Goal: Information Seeking & Learning: Find specific fact

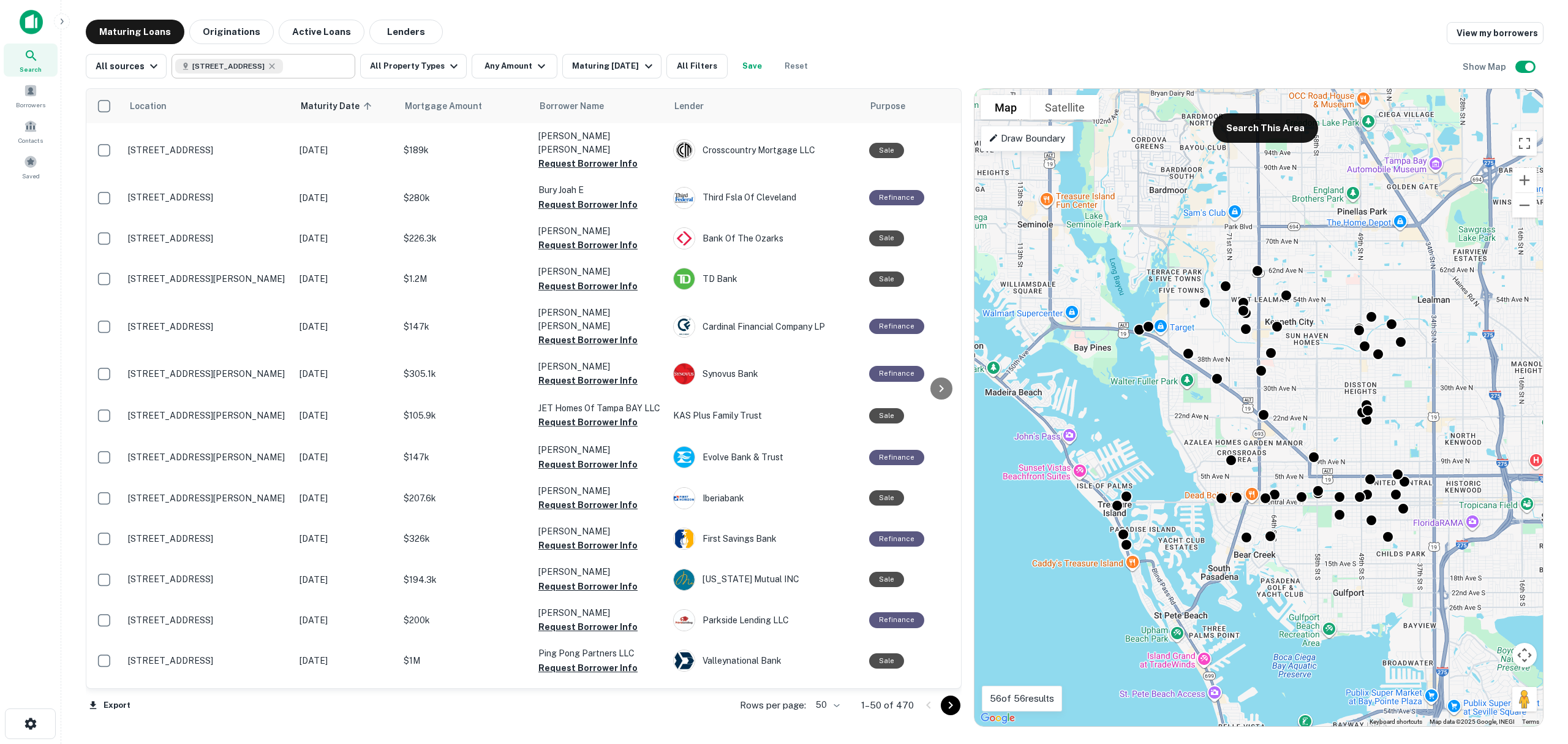
click at [283, 63] on div "[STREET_ADDRESS]" at bounding box center [230, 66] width 108 height 14
type input "**********"
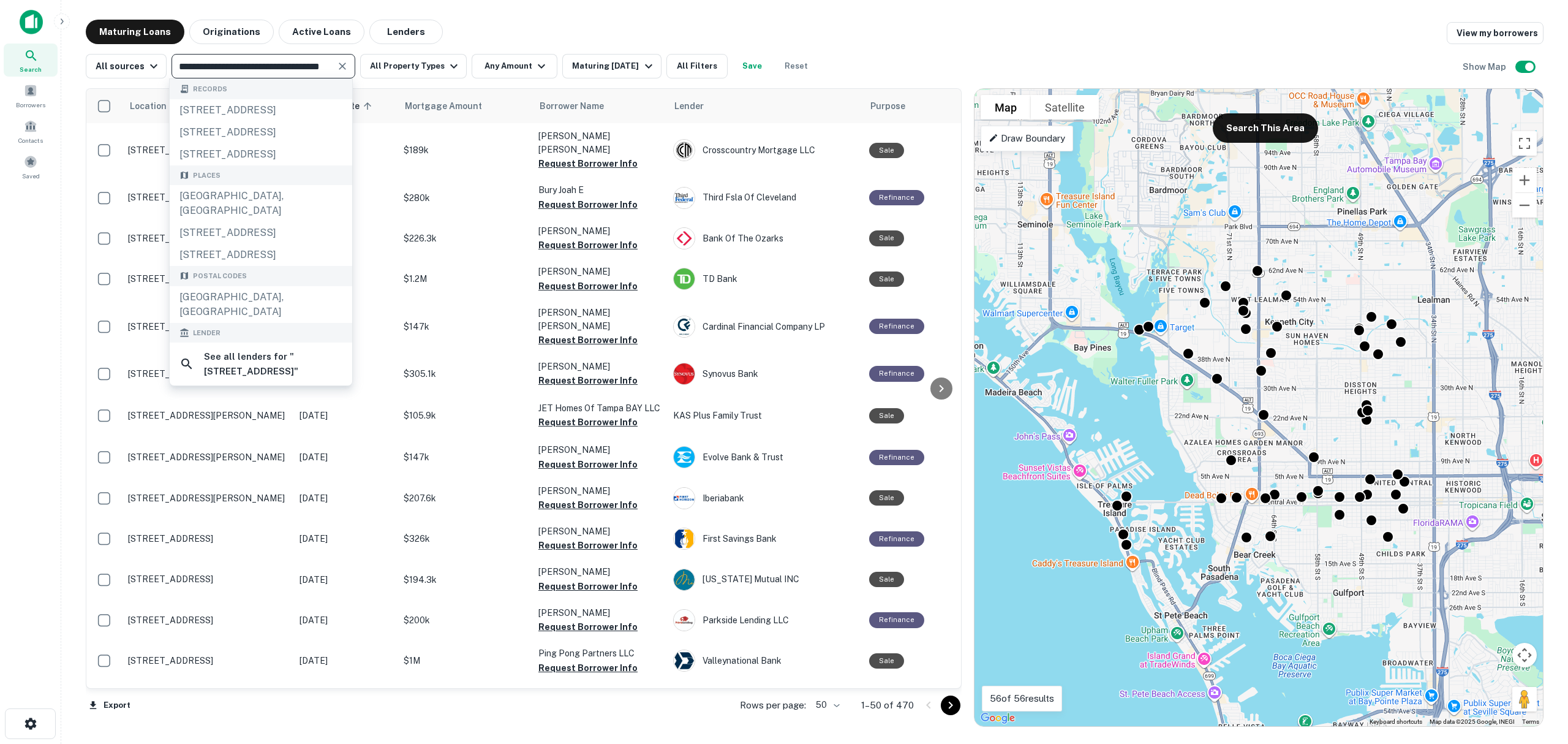
click at [341, 60] on icon "Clear" at bounding box center [343, 66] width 13 height 13
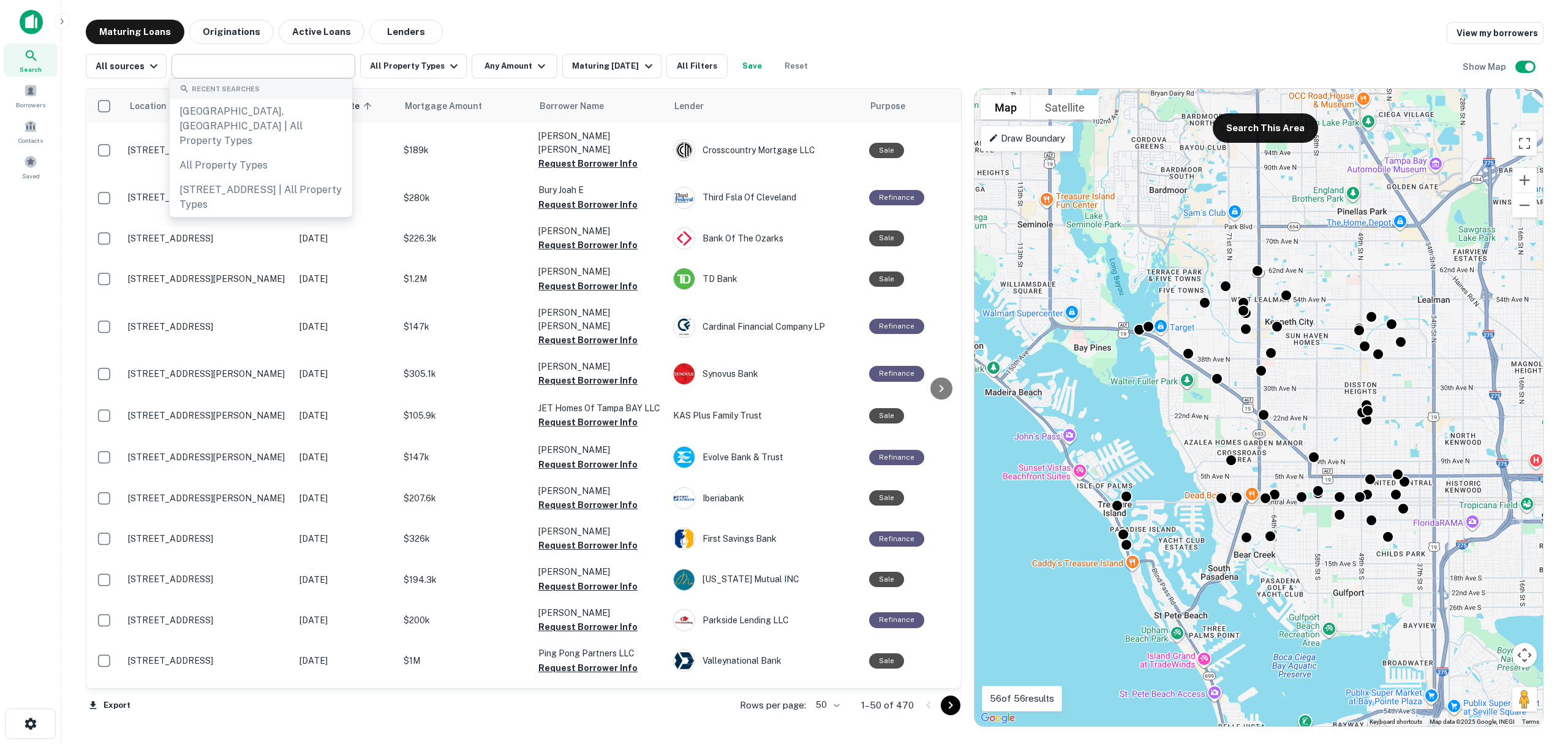
click at [263, 65] on input "text" at bounding box center [262, 67] width 175 height 17
type input "**********"
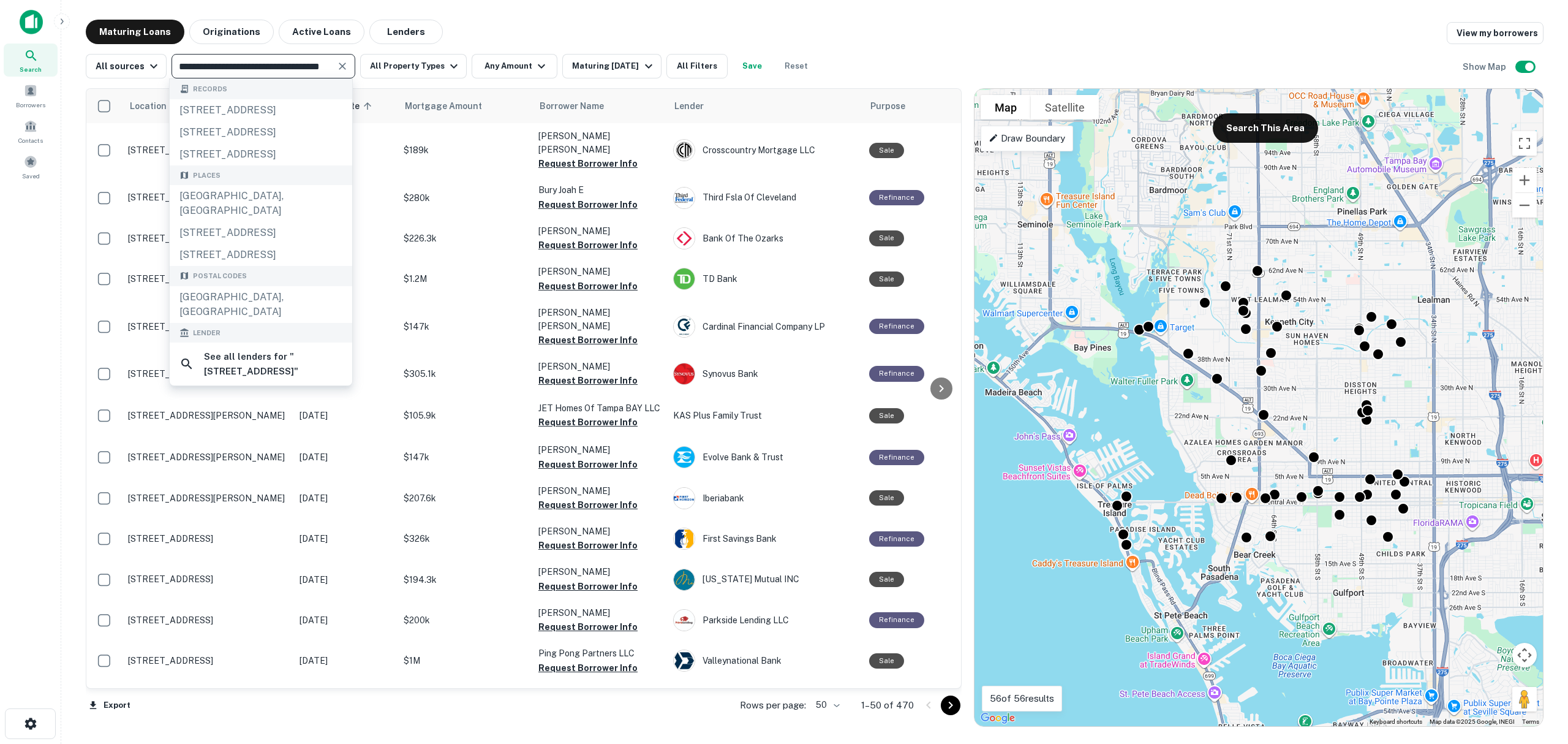
click at [344, 64] on icon "Clear" at bounding box center [343, 66] width 13 height 13
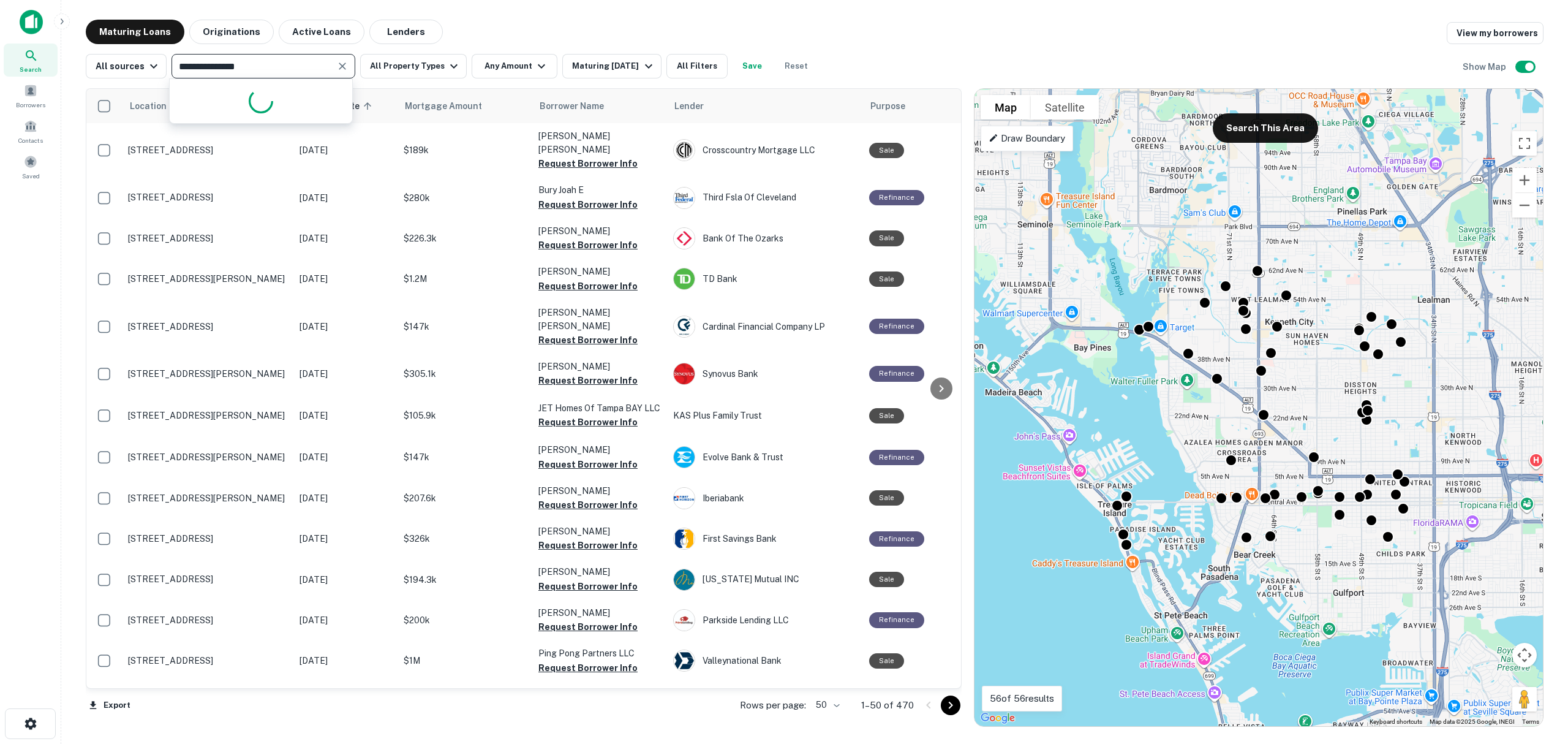
type input "**********"
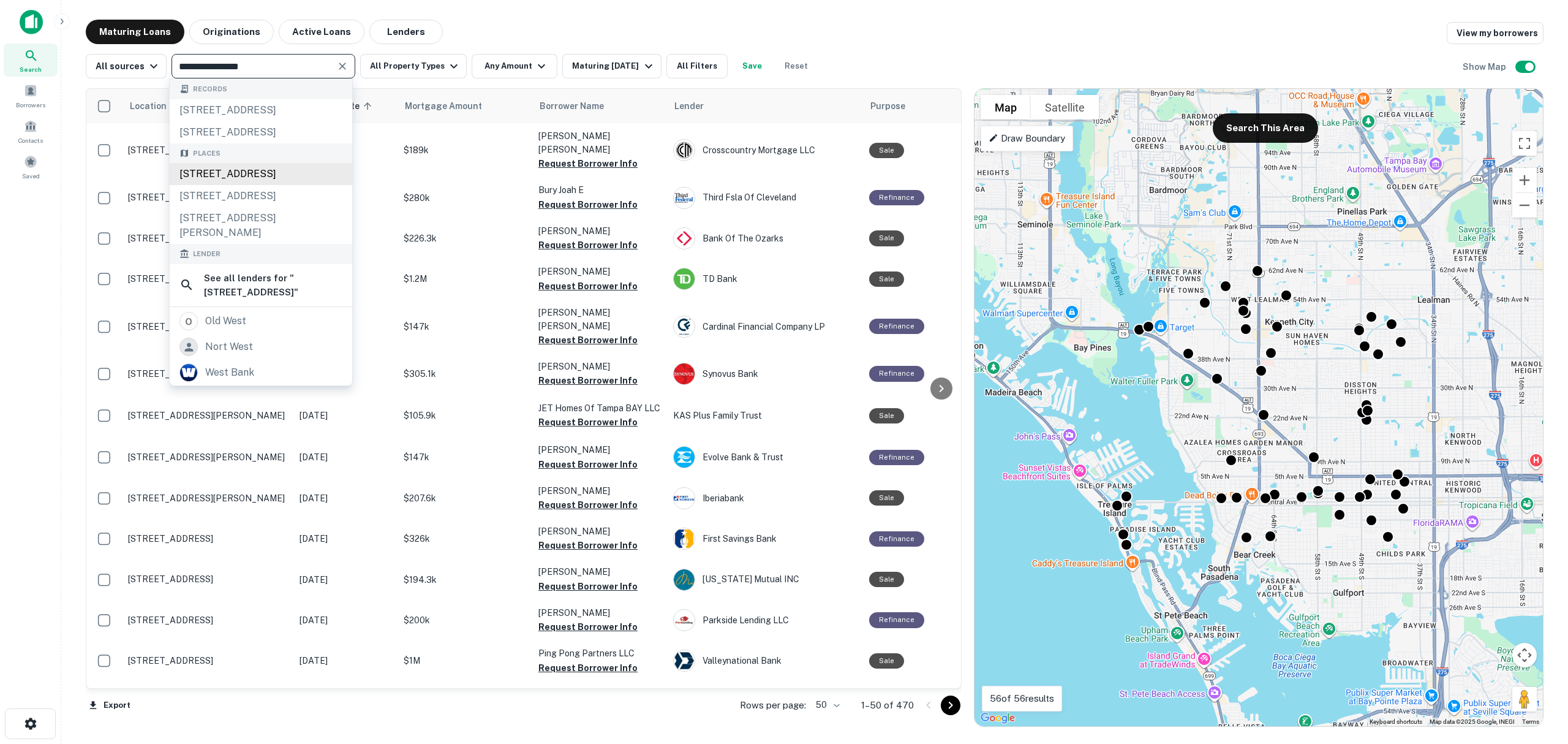
click at [269, 185] on div "[STREET_ADDRESS]" at bounding box center [261, 174] width 182 height 22
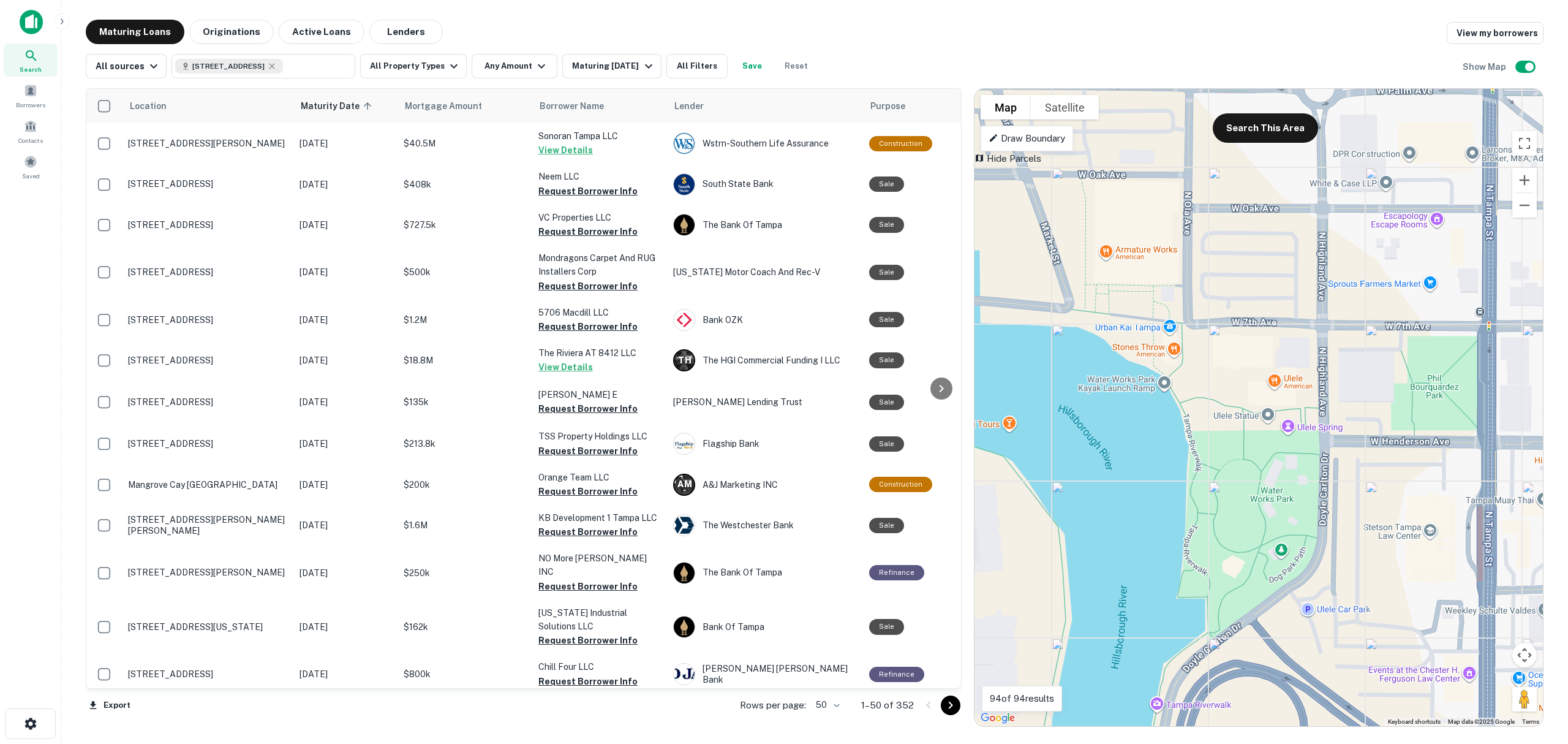
drag, startPoint x: 1262, startPoint y: 313, endPoint x: 1224, endPoint y: 442, distance: 134.5
click at [1224, 442] on div "To activate drag with keyboard, press Alt + Enter. Once in keyboard drag state,…" at bounding box center [1258, 407] width 568 height 637
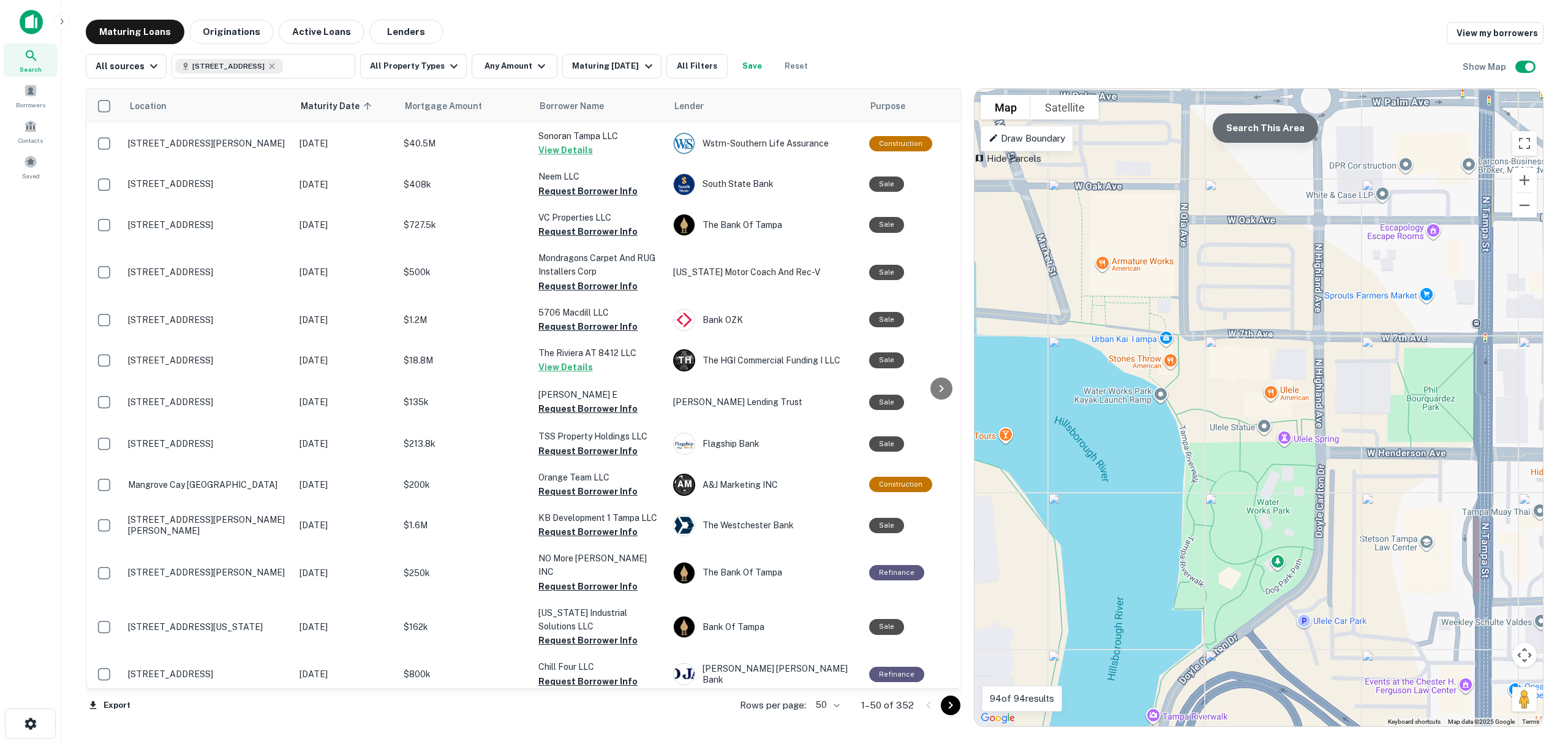
click at [1280, 128] on button "Search This Area" at bounding box center [1265, 127] width 105 height 29
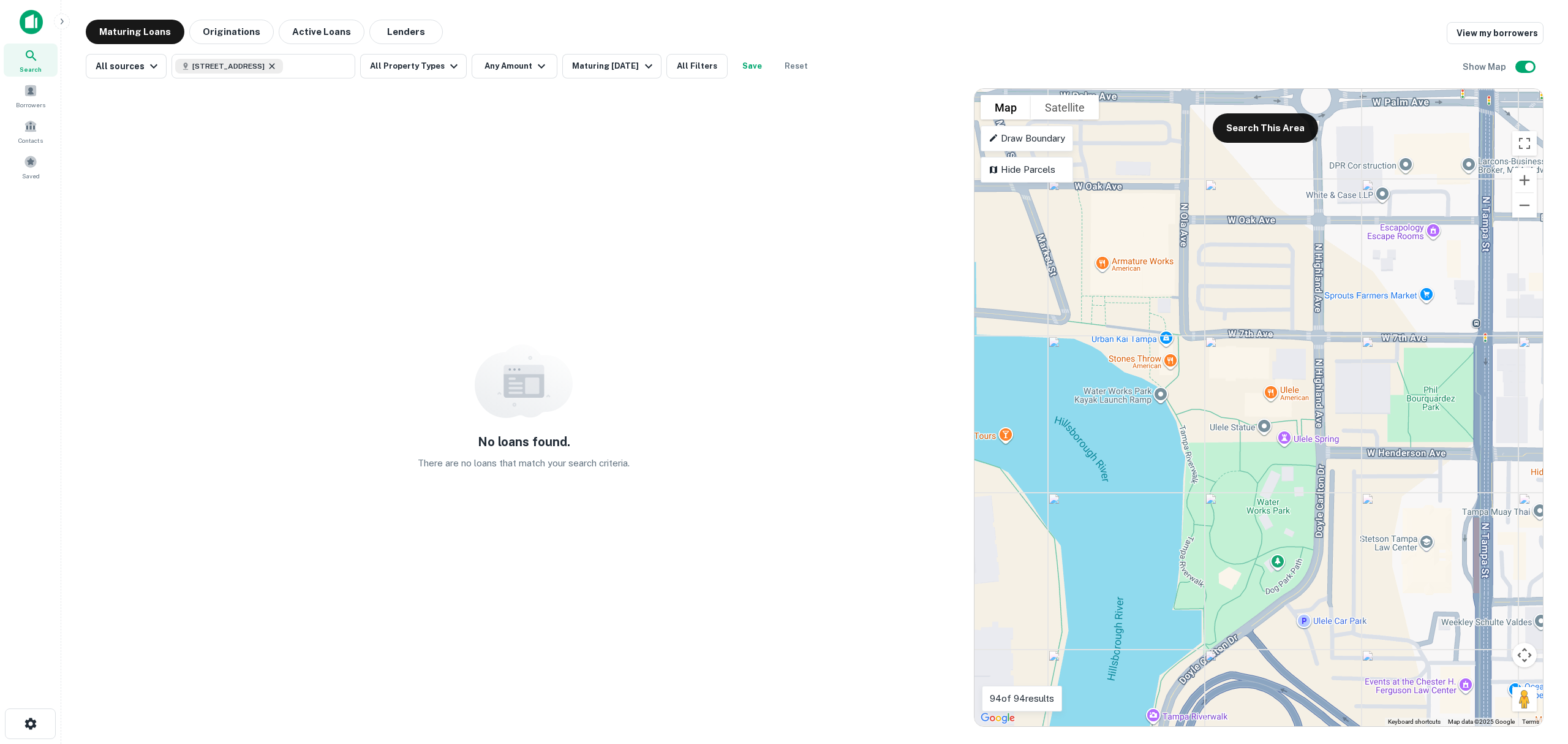
click at [277, 65] on icon at bounding box center [272, 66] width 10 height 10
type input "**********"
click at [339, 65] on icon "Clear" at bounding box center [343, 67] width 8 height 8
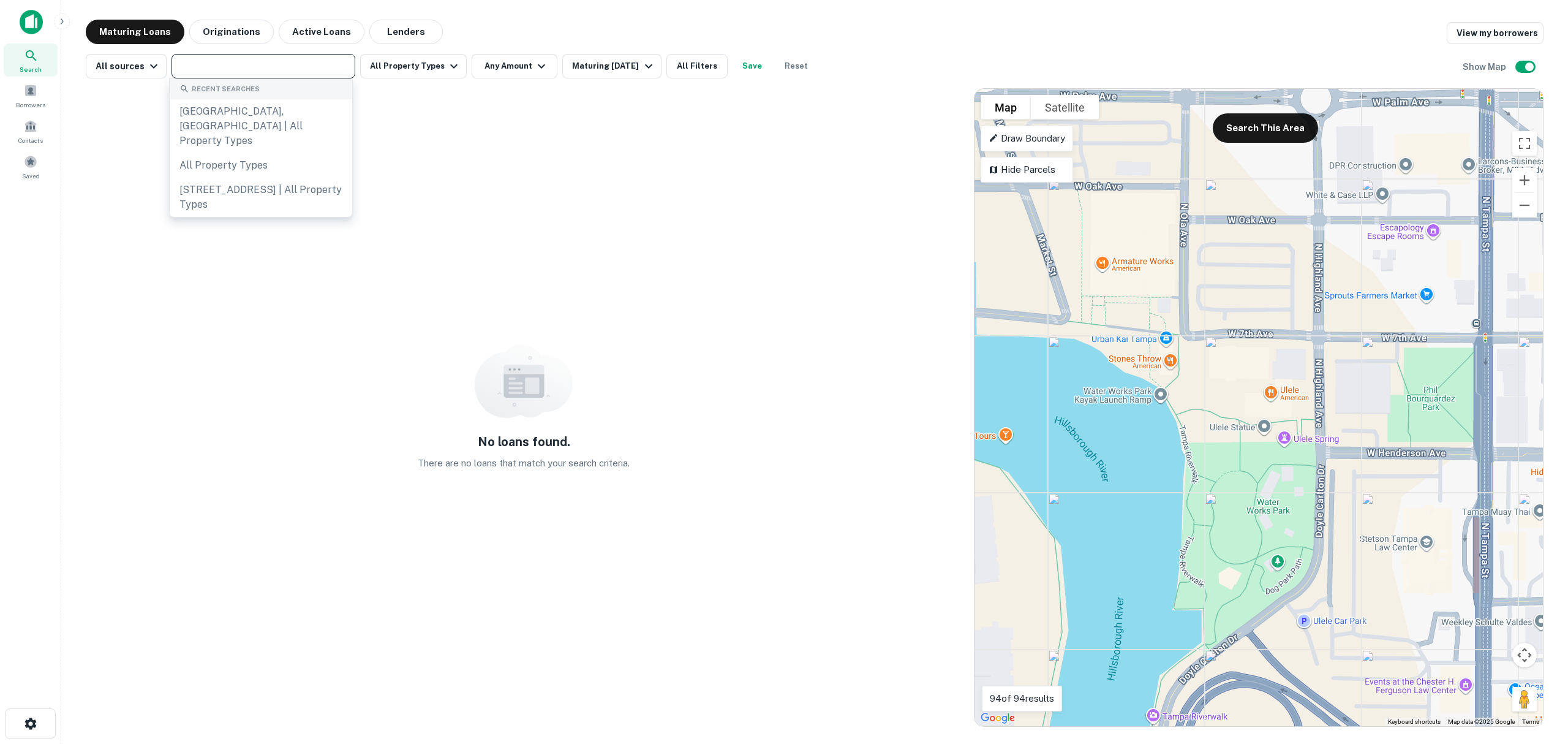
paste input "**********"
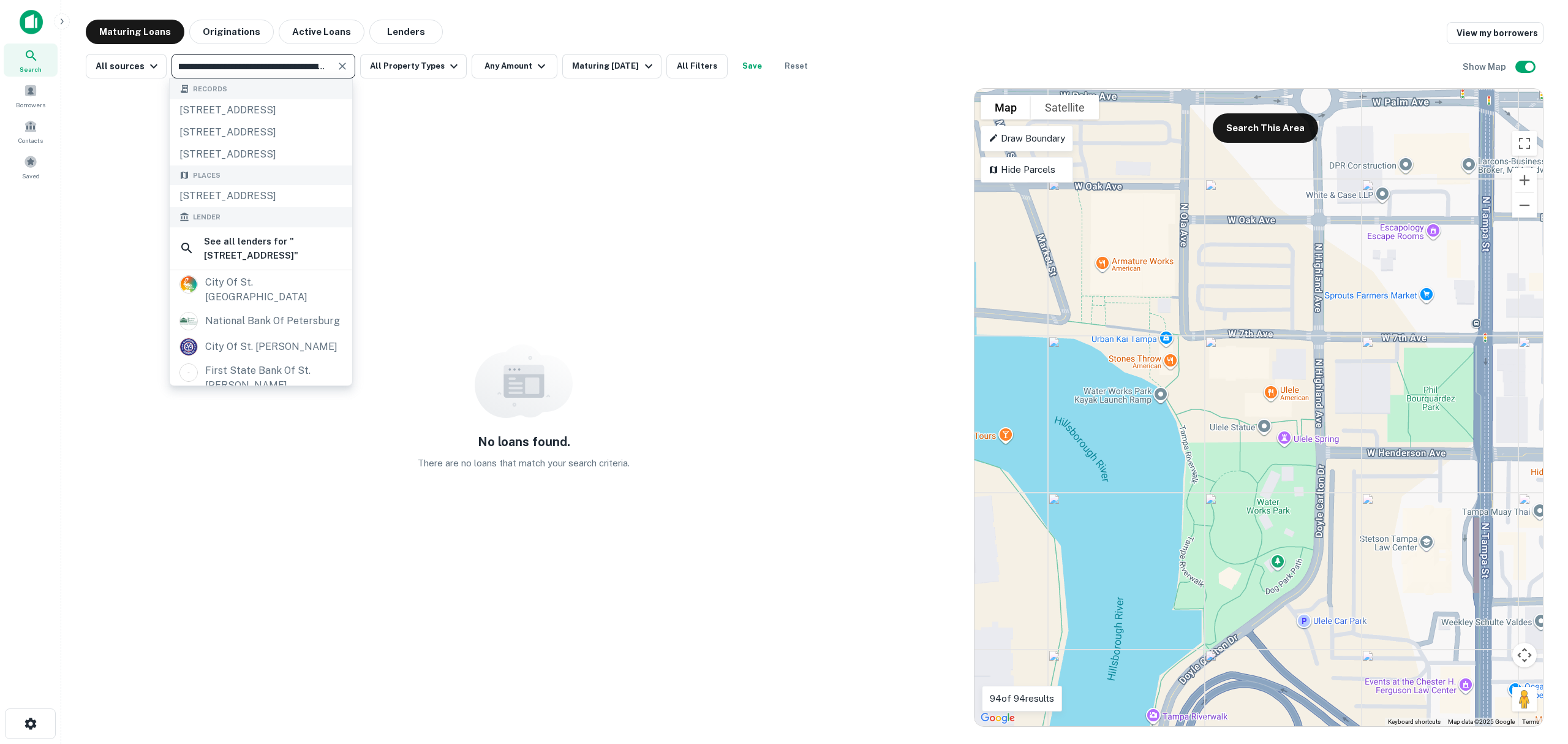
type input "**********"
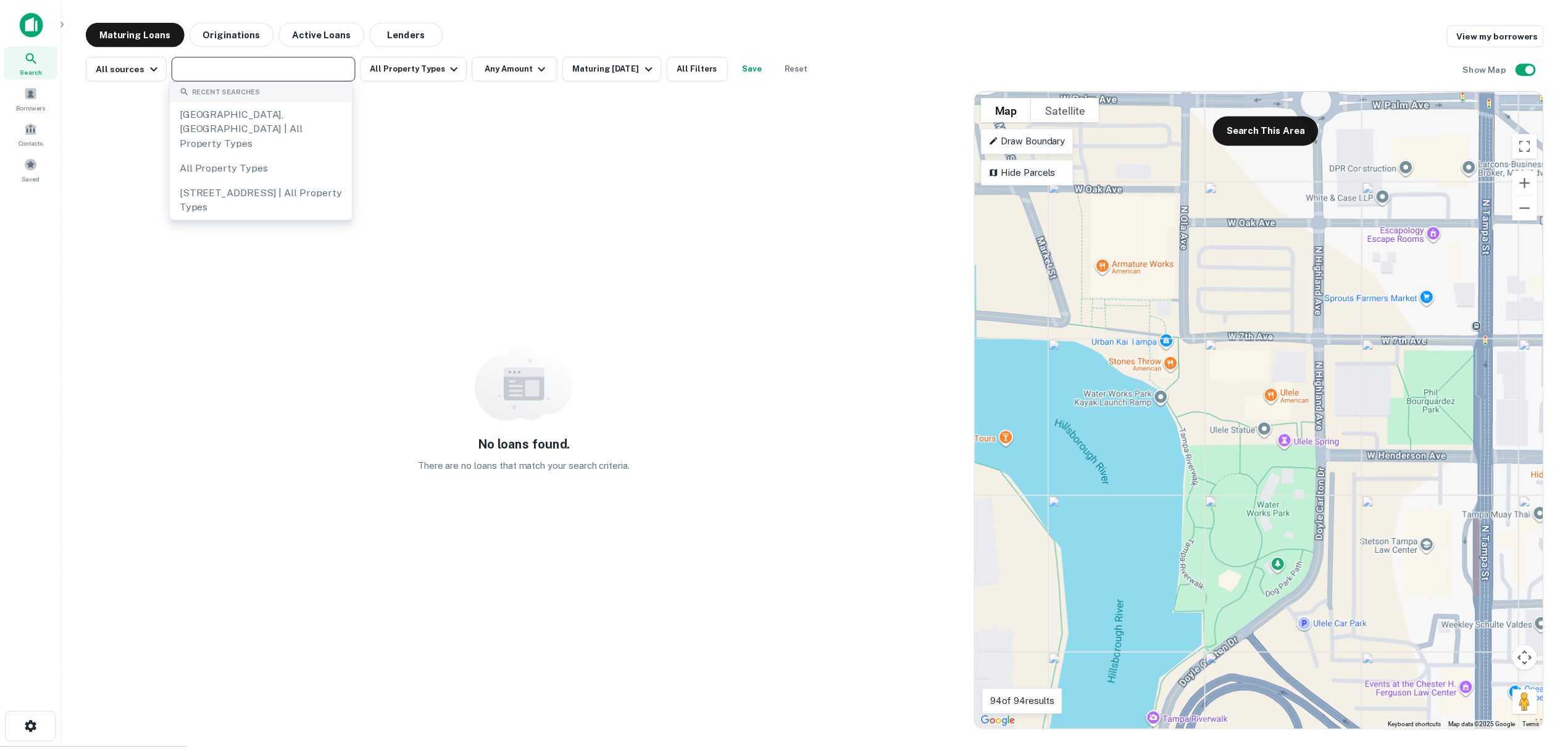
scroll to position [0, 0]
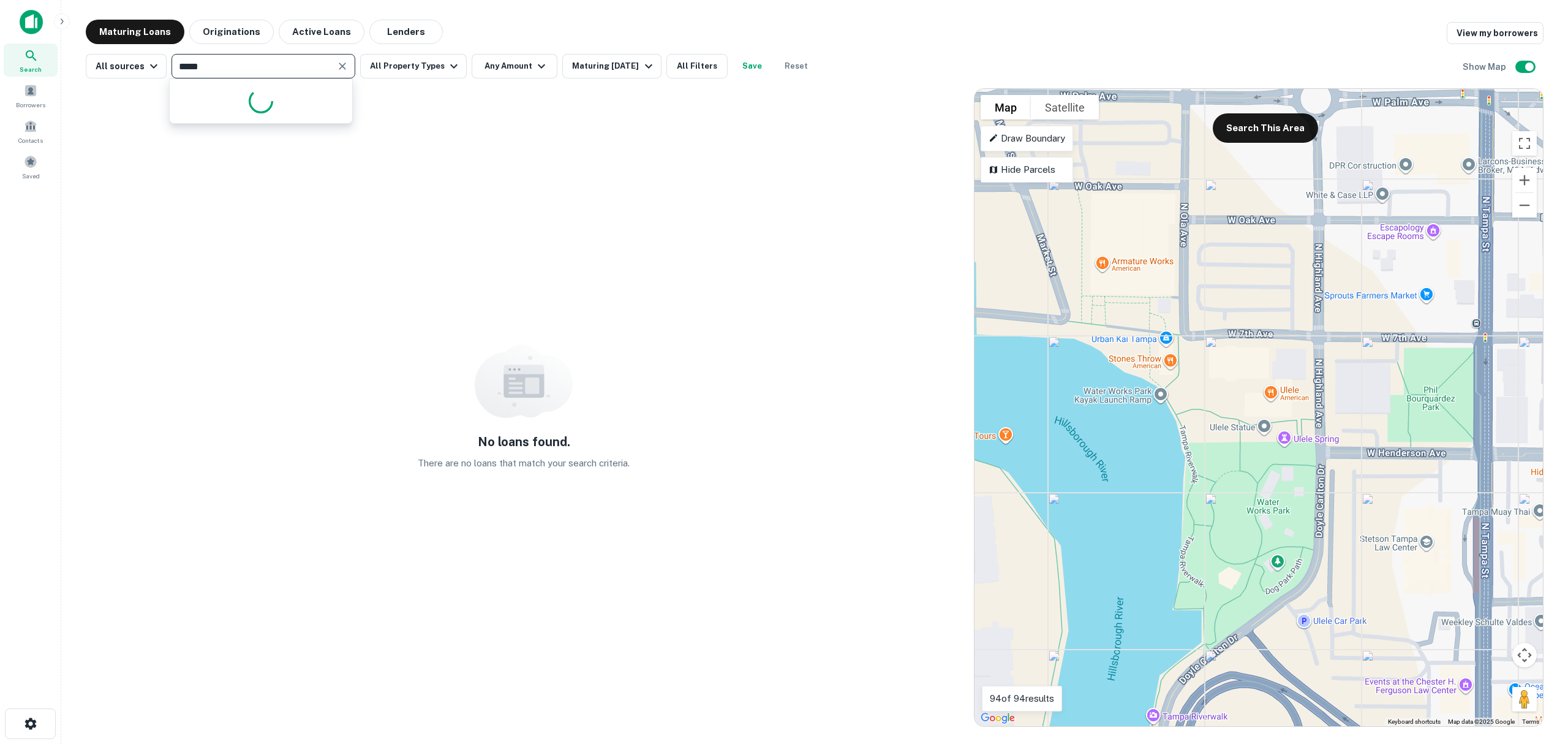
type input "****"
type input "**********"
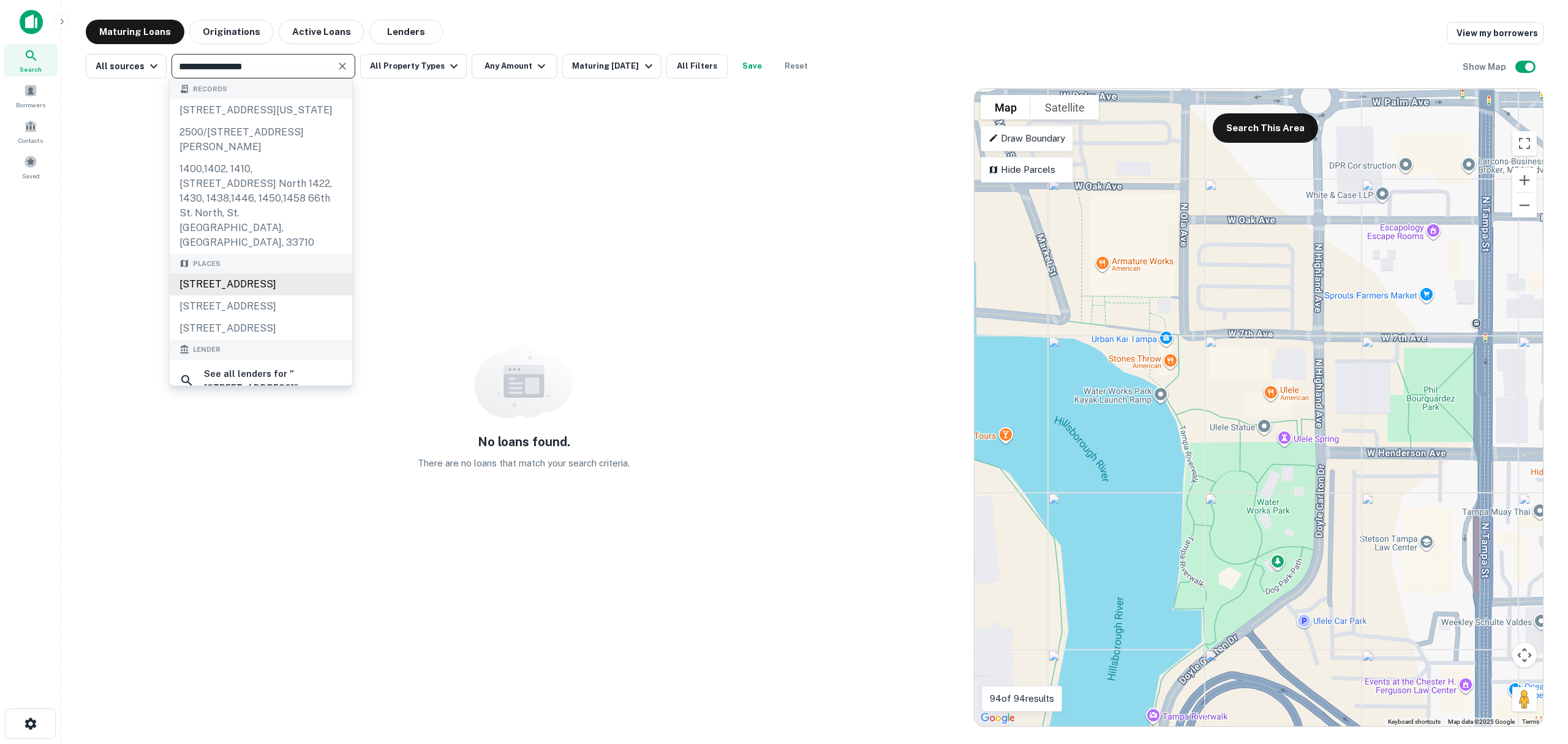
click at [294, 289] on div "[STREET_ADDRESS]" at bounding box center [261, 284] width 182 height 22
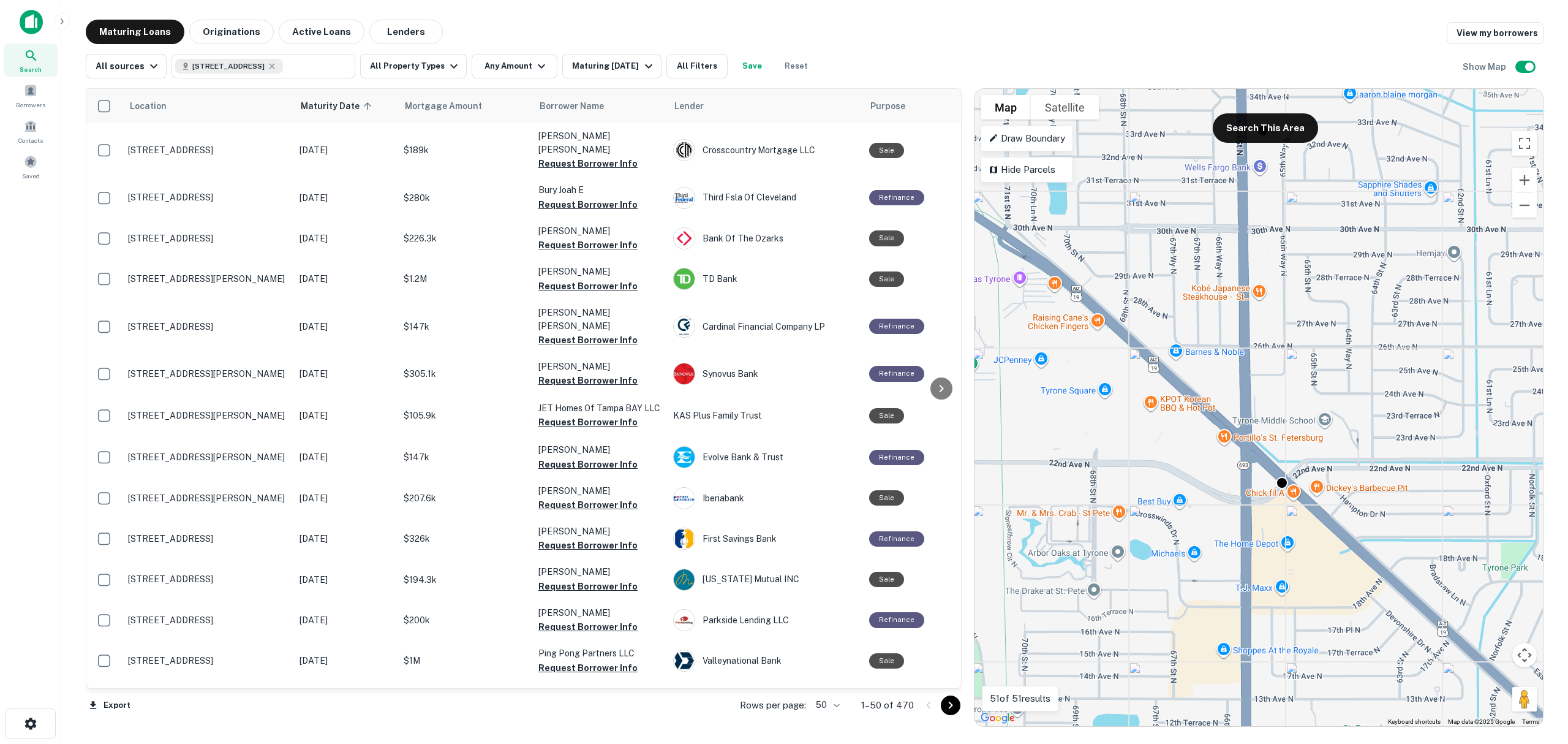
drag, startPoint x: 1222, startPoint y: 330, endPoint x: 1282, endPoint y: 399, distance: 91.4
click at [1282, 399] on div "To activate drag with keyboard, press Alt + Enter. Once in keyboard drag state,…" at bounding box center [1258, 407] width 568 height 637
click at [1280, 128] on button "Search This Area" at bounding box center [1265, 127] width 105 height 29
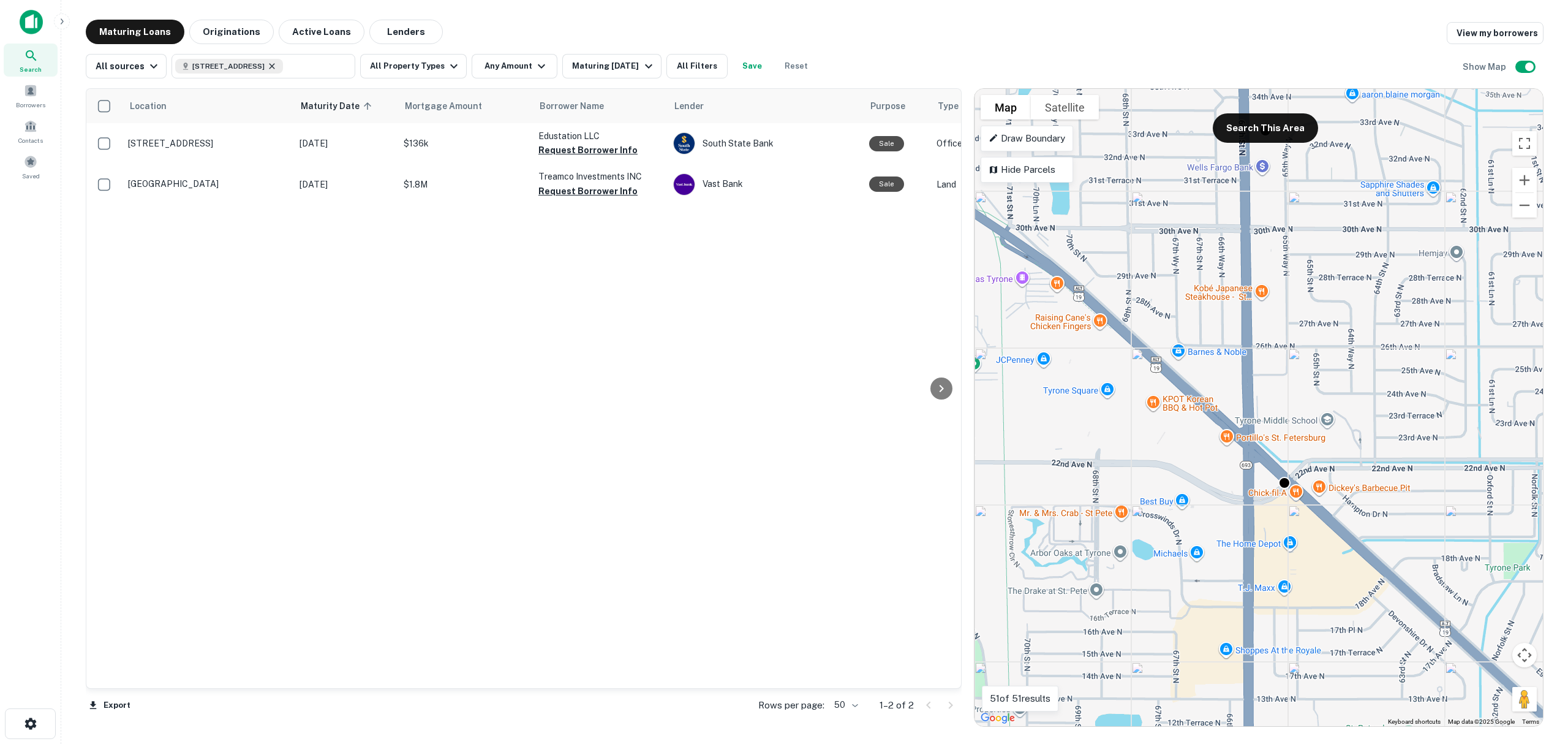
click at [277, 67] on icon at bounding box center [272, 66] width 10 height 10
type input "**********"
click at [337, 67] on icon "Clear" at bounding box center [343, 66] width 13 height 13
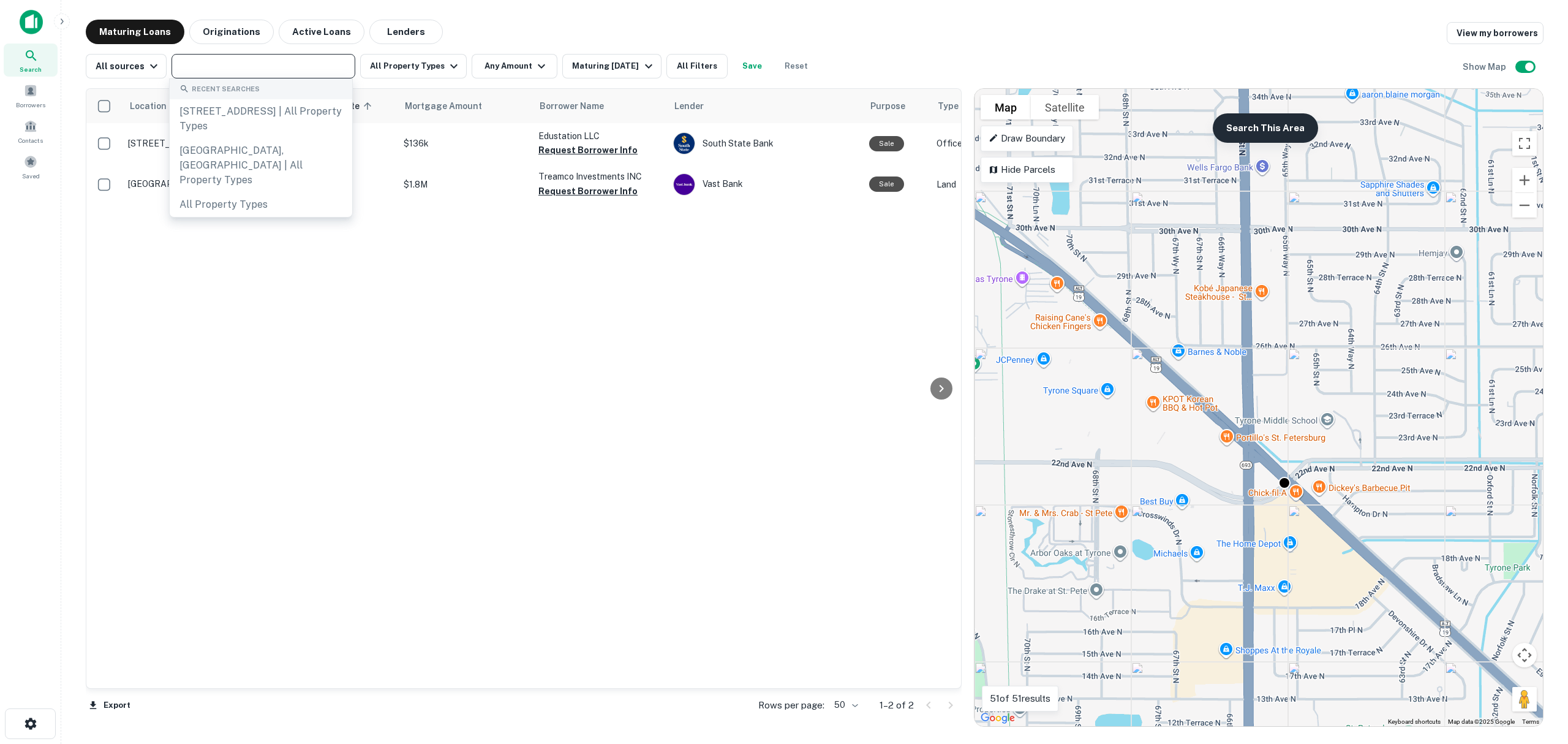
click at [1289, 133] on button "Search This Area" at bounding box center [1265, 127] width 105 height 29
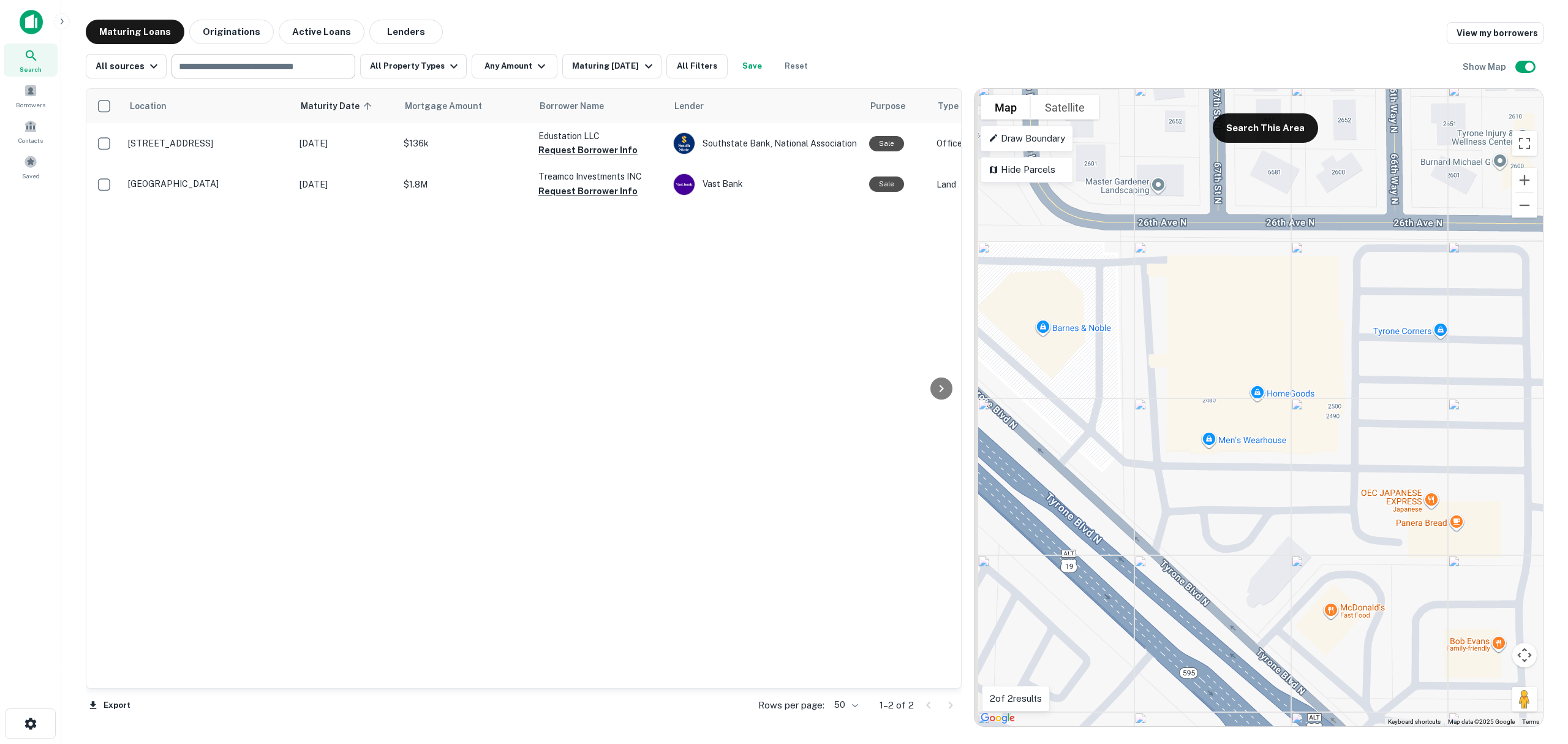
drag, startPoint x: 1162, startPoint y: 261, endPoint x: 1268, endPoint y: 324, distance: 123.3
click at [1268, 324] on div "To activate drag with keyboard, press Alt + Enter. Once in keyboard drag state,…" at bounding box center [1258, 407] width 568 height 637
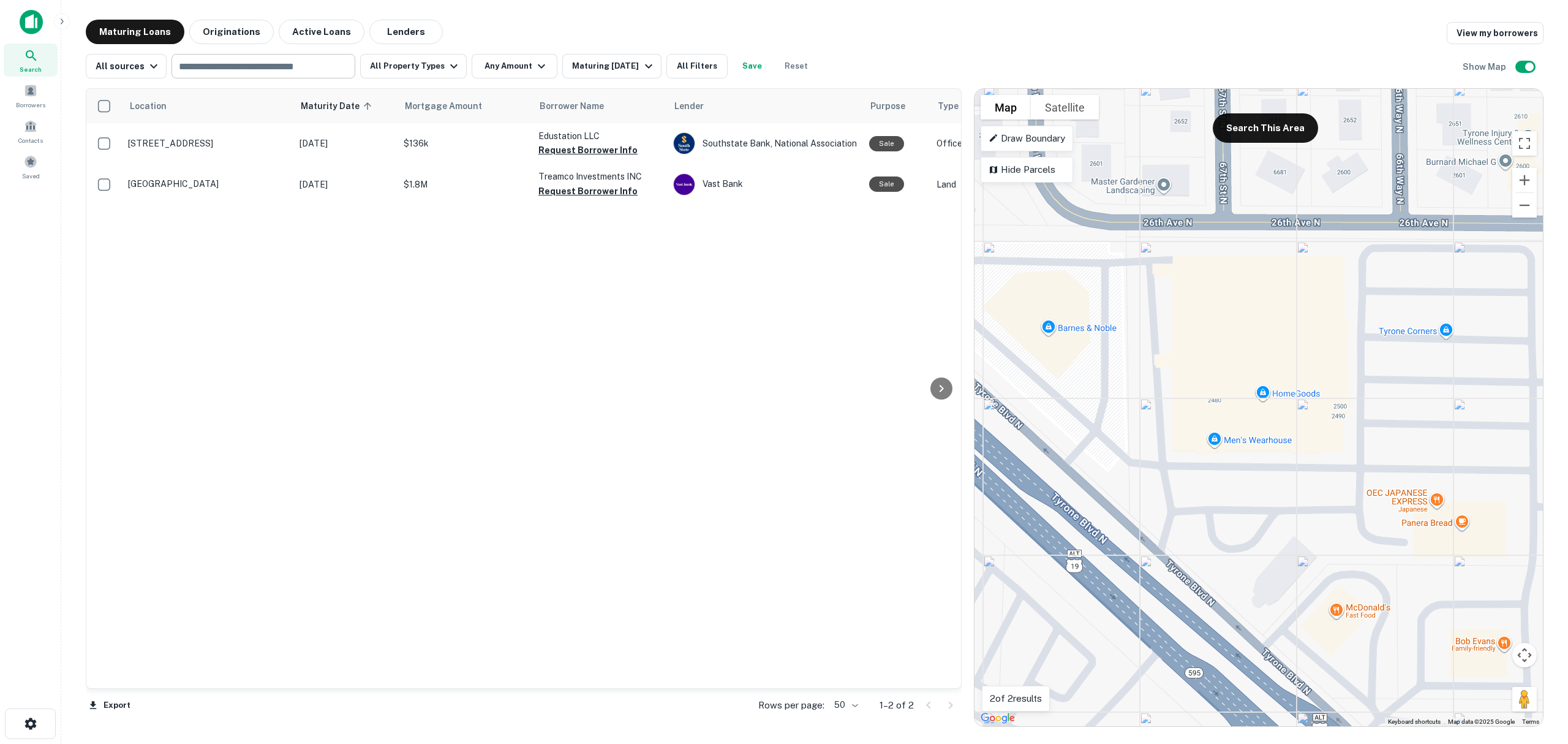
click at [1262, 331] on div "To activate drag with keyboard, press Alt + Enter. Once in keyboard drag state,…" at bounding box center [1258, 407] width 568 height 637
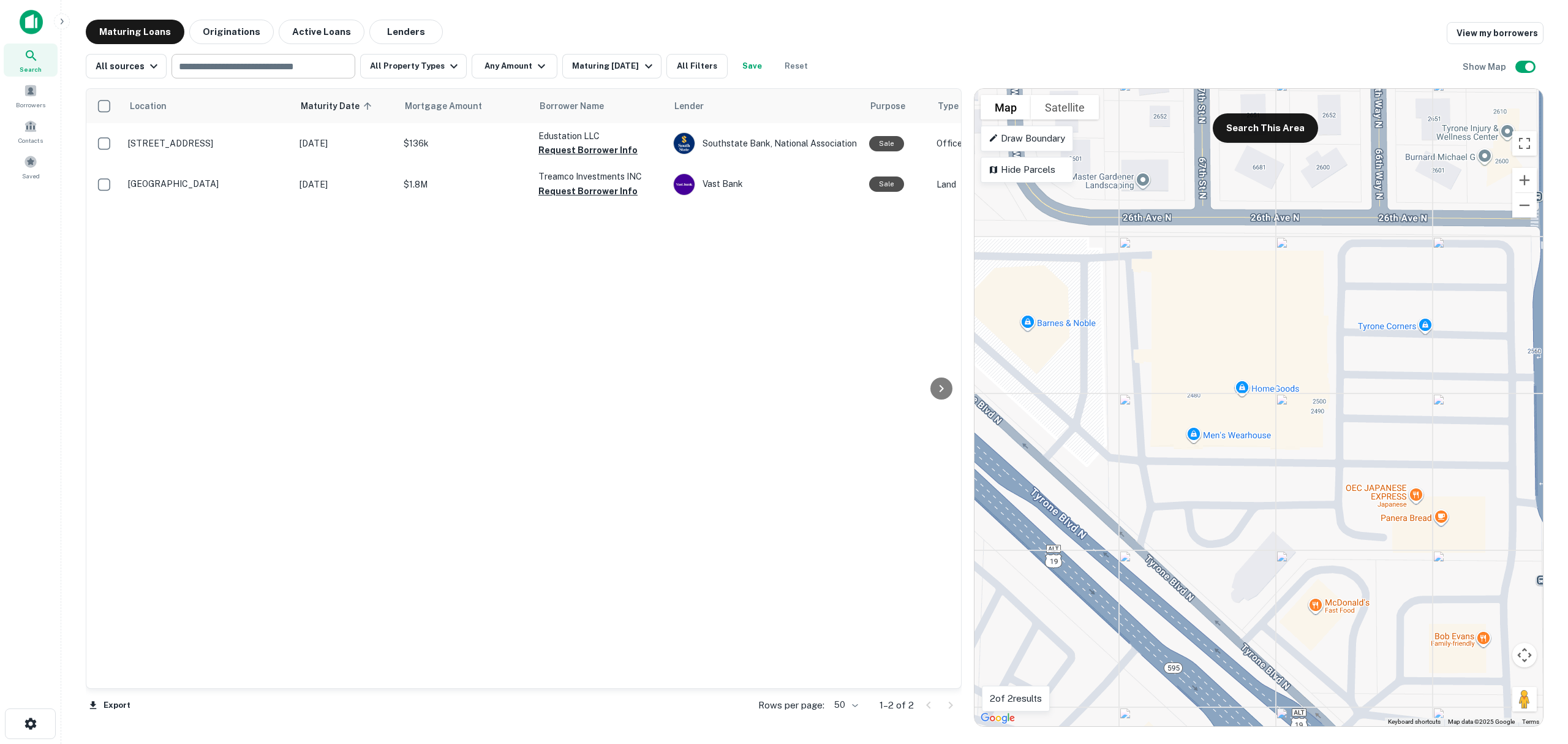
drag, startPoint x: 1280, startPoint y: 333, endPoint x: 1258, endPoint y: 328, distance: 22.6
click at [1258, 328] on div "To activate drag with keyboard, press Alt + Enter. Once in keyboard drag state,…" at bounding box center [1258, 407] width 568 height 637
click at [1402, 326] on div "To activate drag with keyboard, press Alt + Enter. Once in keyboard drag state,…" at bounding box center [1258, 407] width 568 height 637
drag, startPoint x: 1482, startPoint y: 266, endPoint x: 1321, endPoint y: 251, distance: 161.7
click at [1482, 266] on button "Close" at bounding box center [1484, 274] width 29 height 29
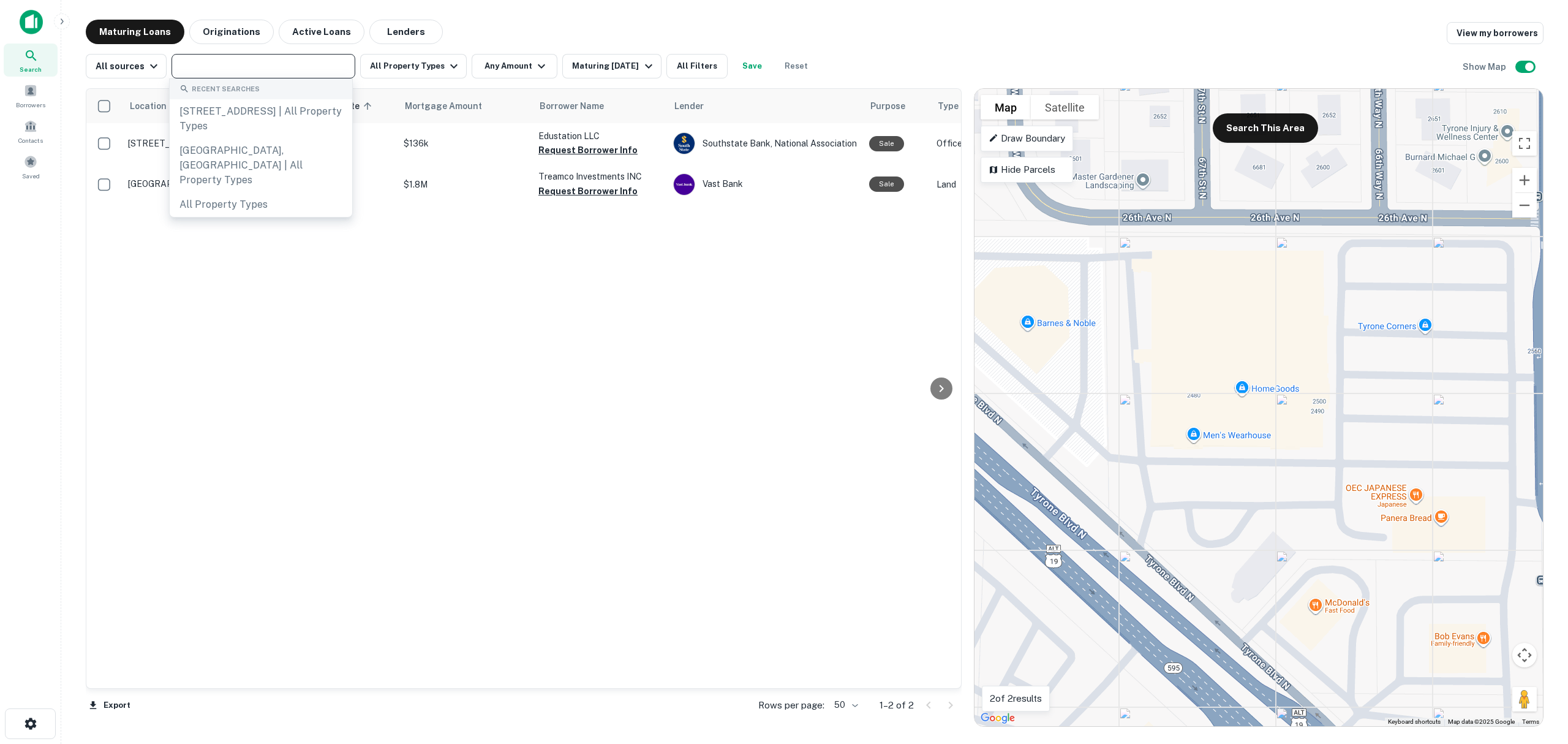
click at [300, 72] on input "text" at bounding box center [262, 67] width 175 height 17
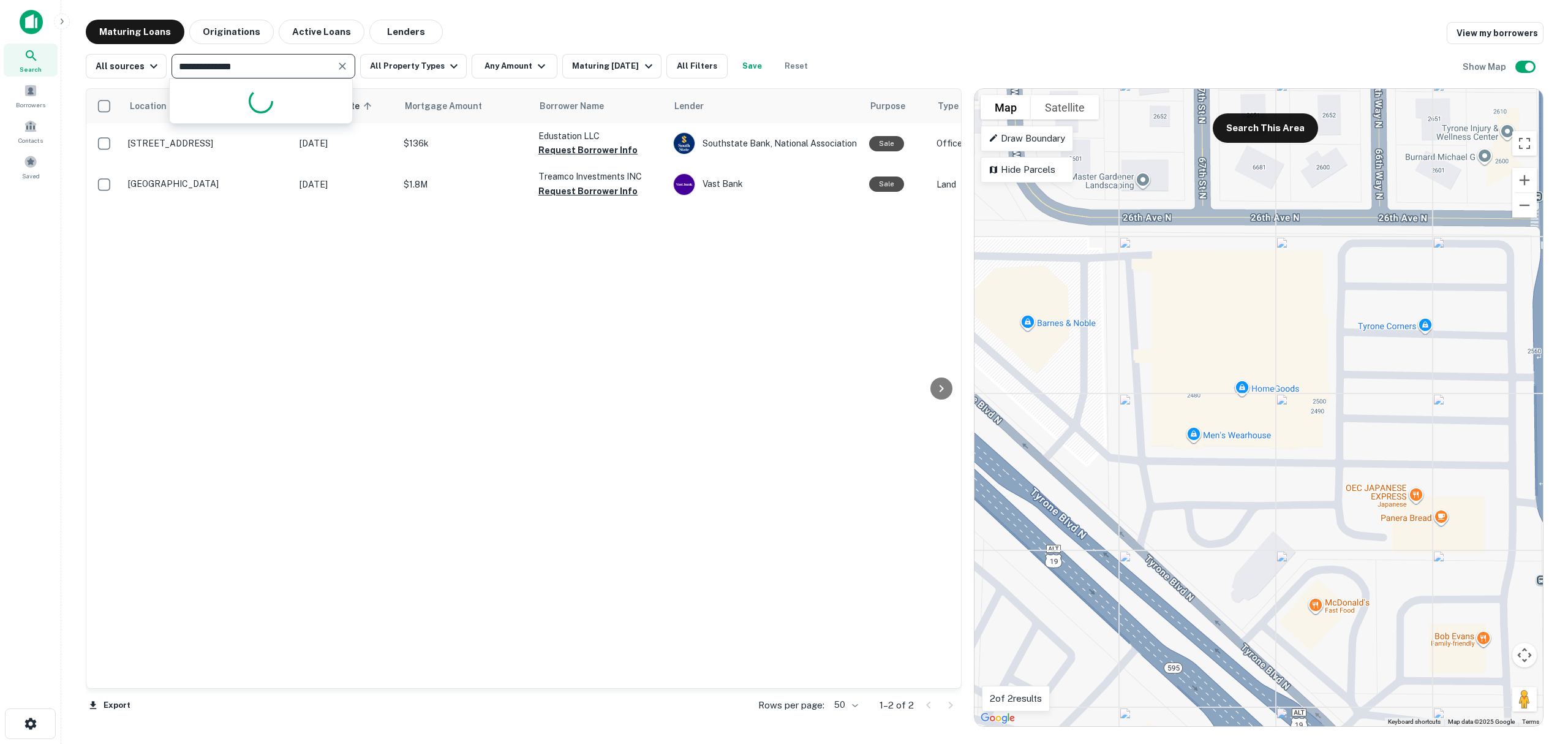
type input "**********"
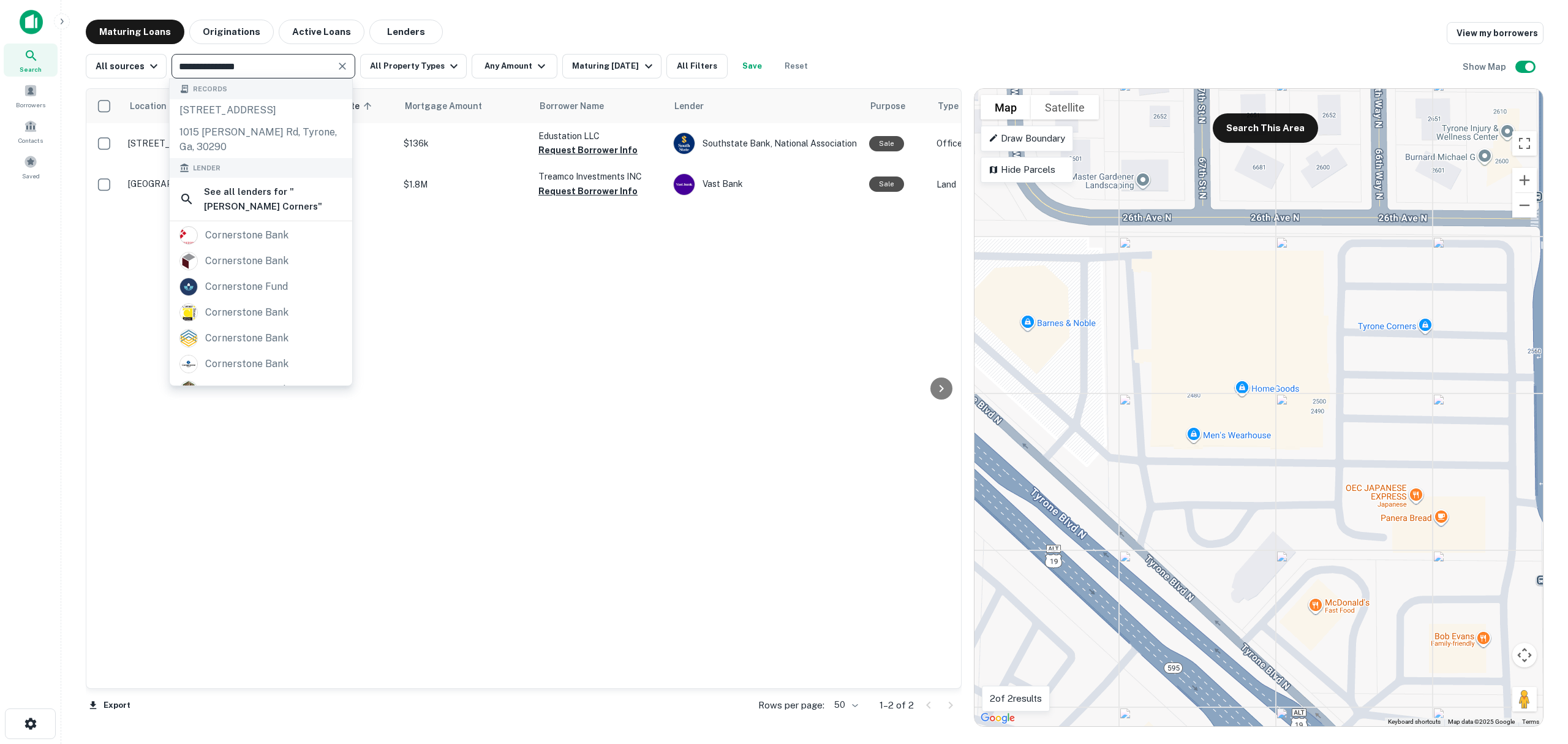
click at [341, 68] on icon "Clear" at bounding box center [343, 66] width 13 height 13
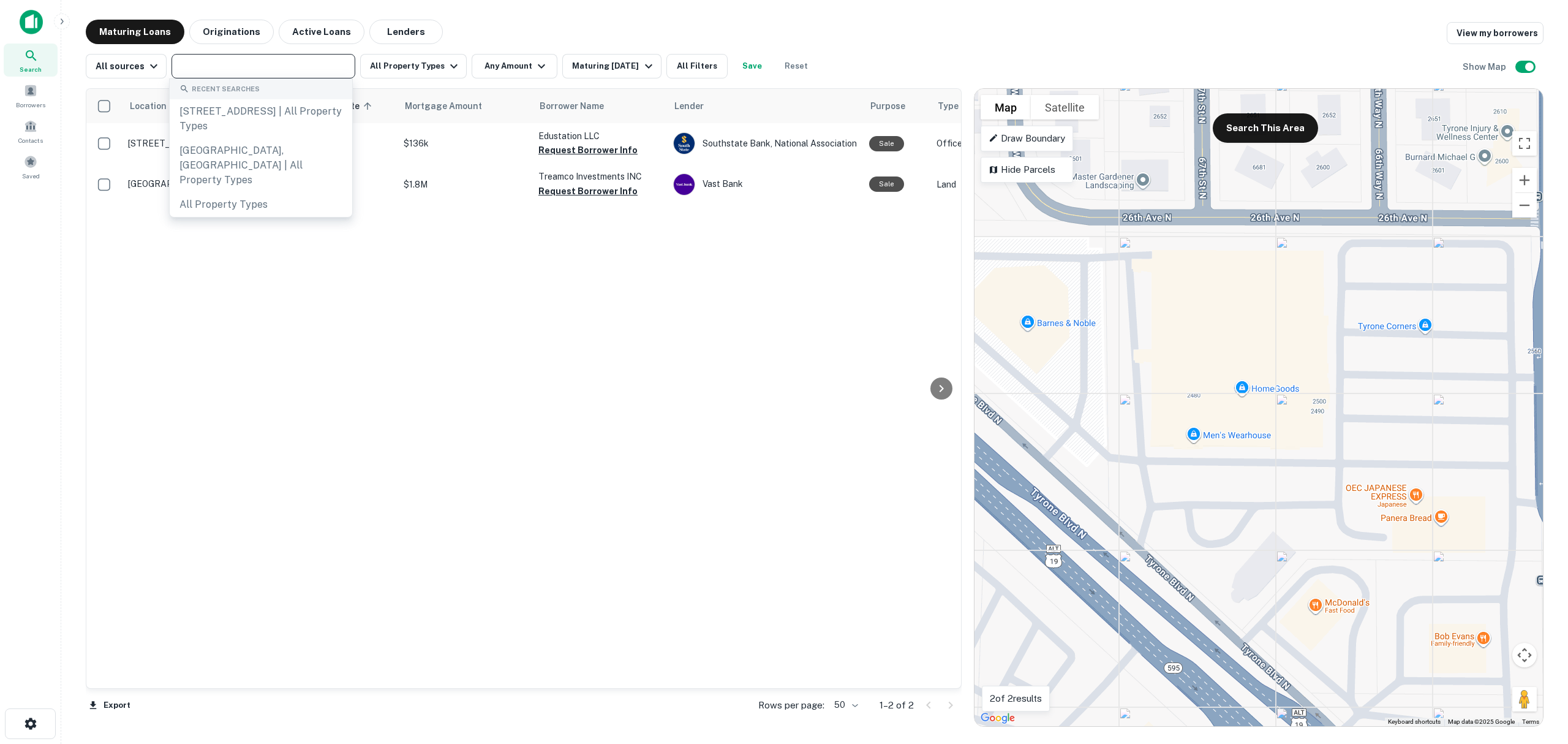
click at [901, 33] on div "Maturing Loans Originations Active Loans Lenders View my borrowers" at bounding box center [814, 31] width 1458 height 24
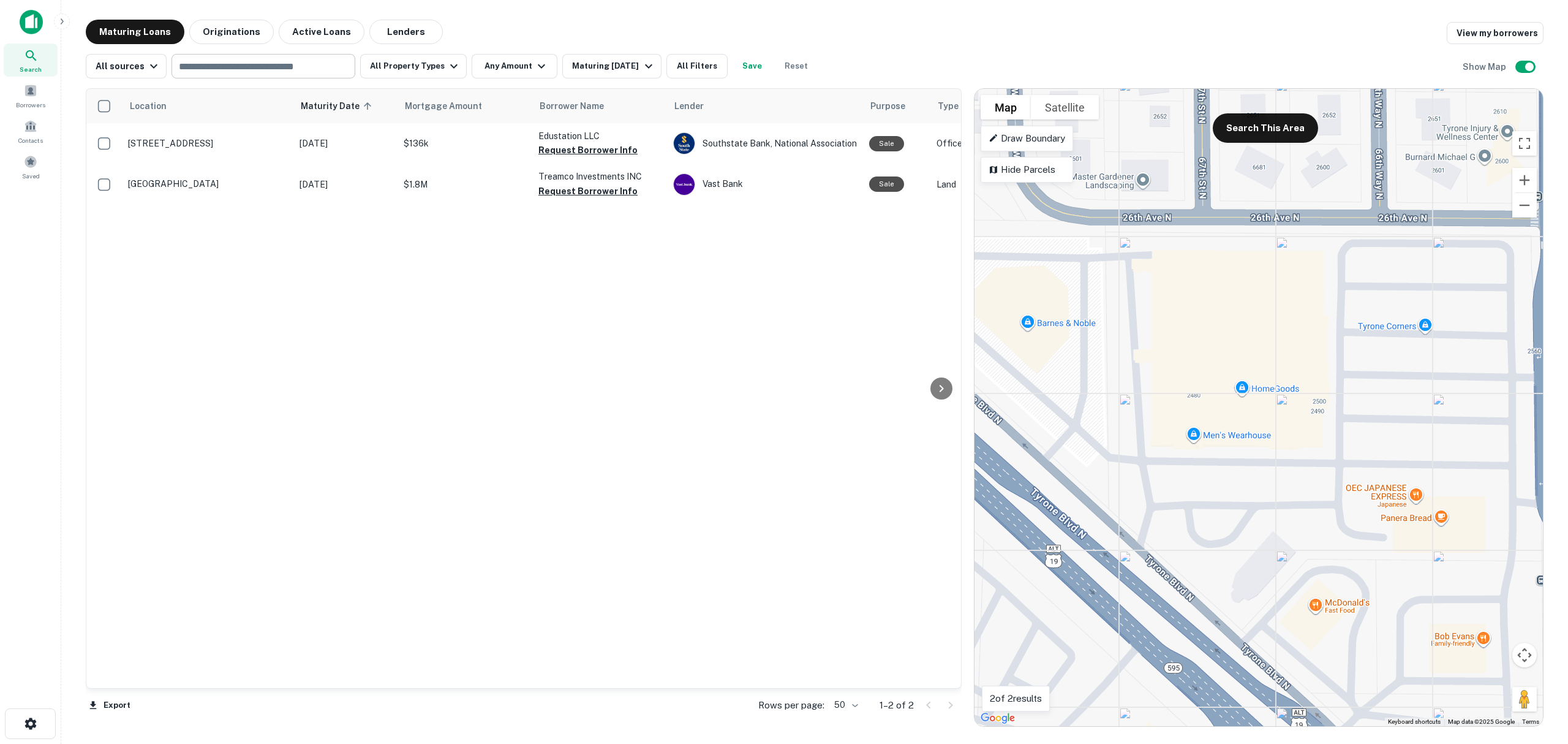
click at [1130, 17] on main "Maturing Loans Originations Active Loans Lenders View my borrowers All sources …" at bounding box center [814, 372] width 1507 height 744
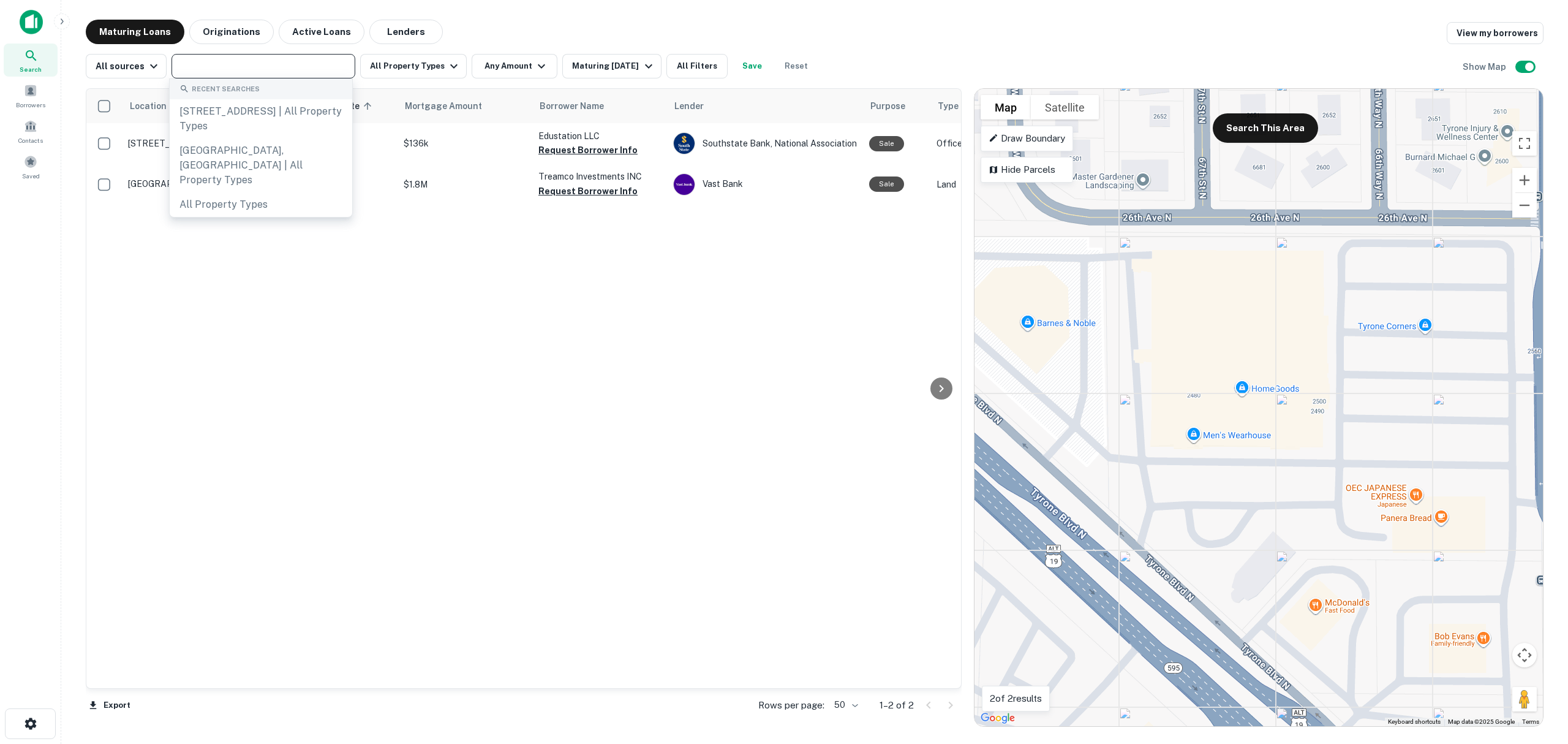
click at [223, 63] on input "text" at bounding box center [262, 67] width 175 height 17
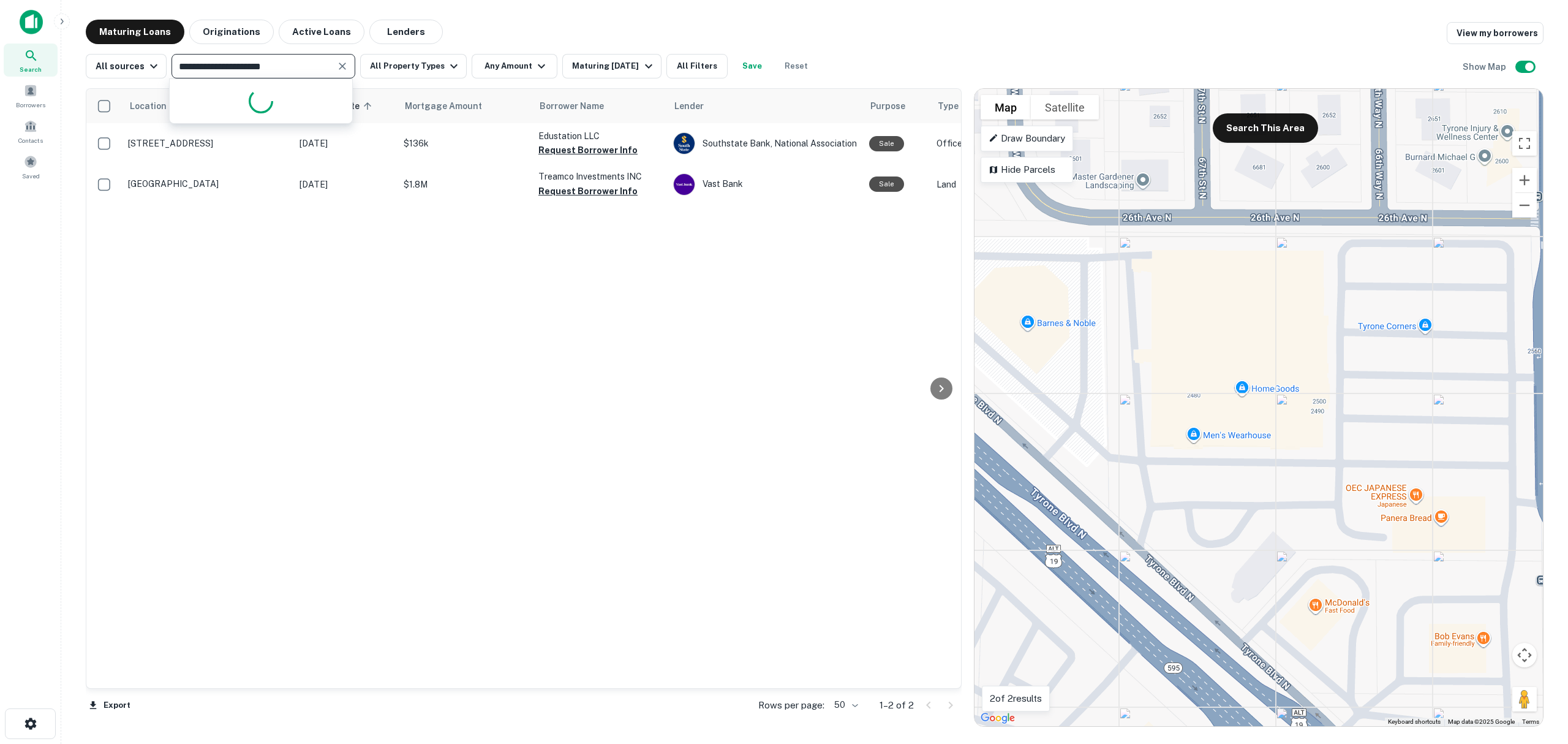
type input "**********"
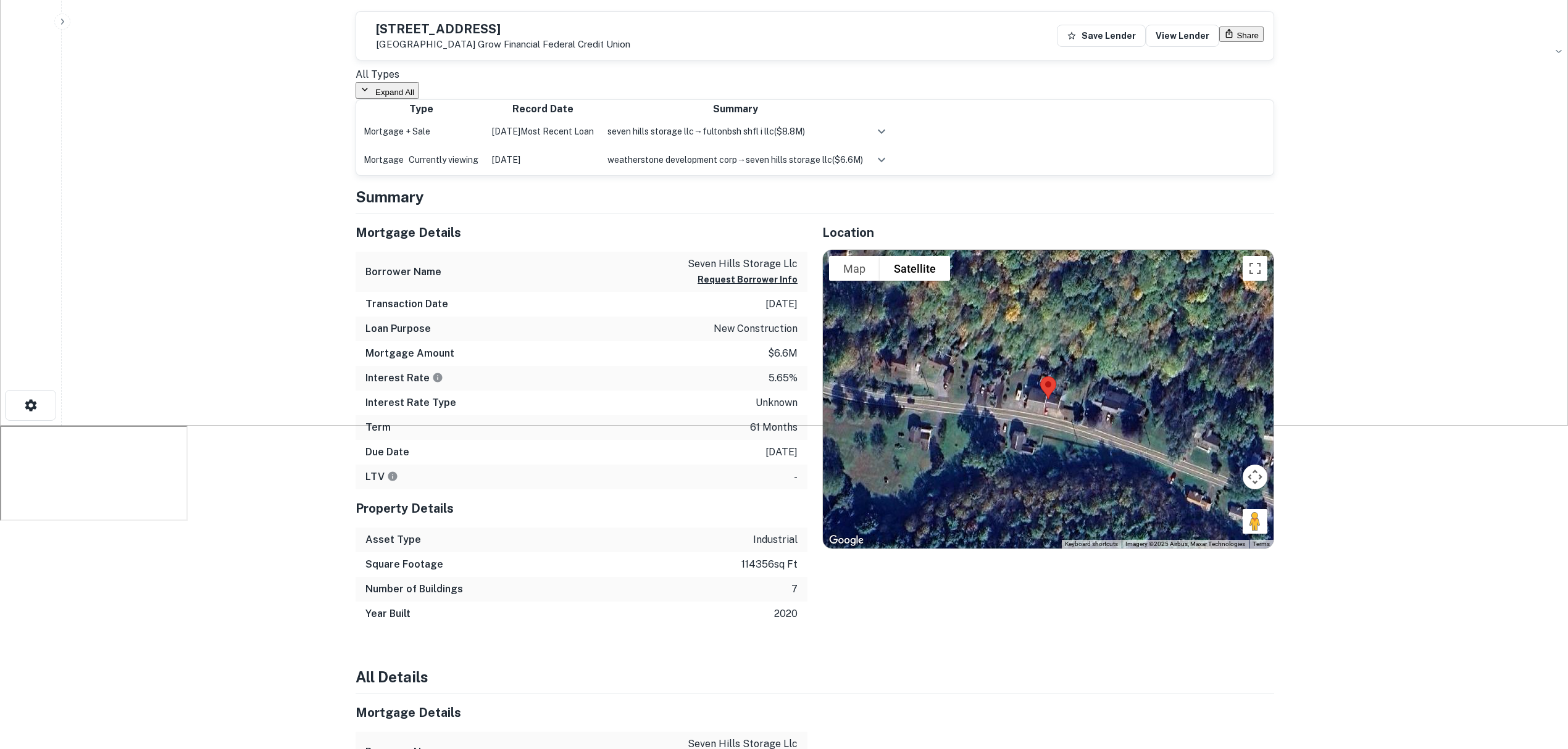
scroll to position [328, 0]
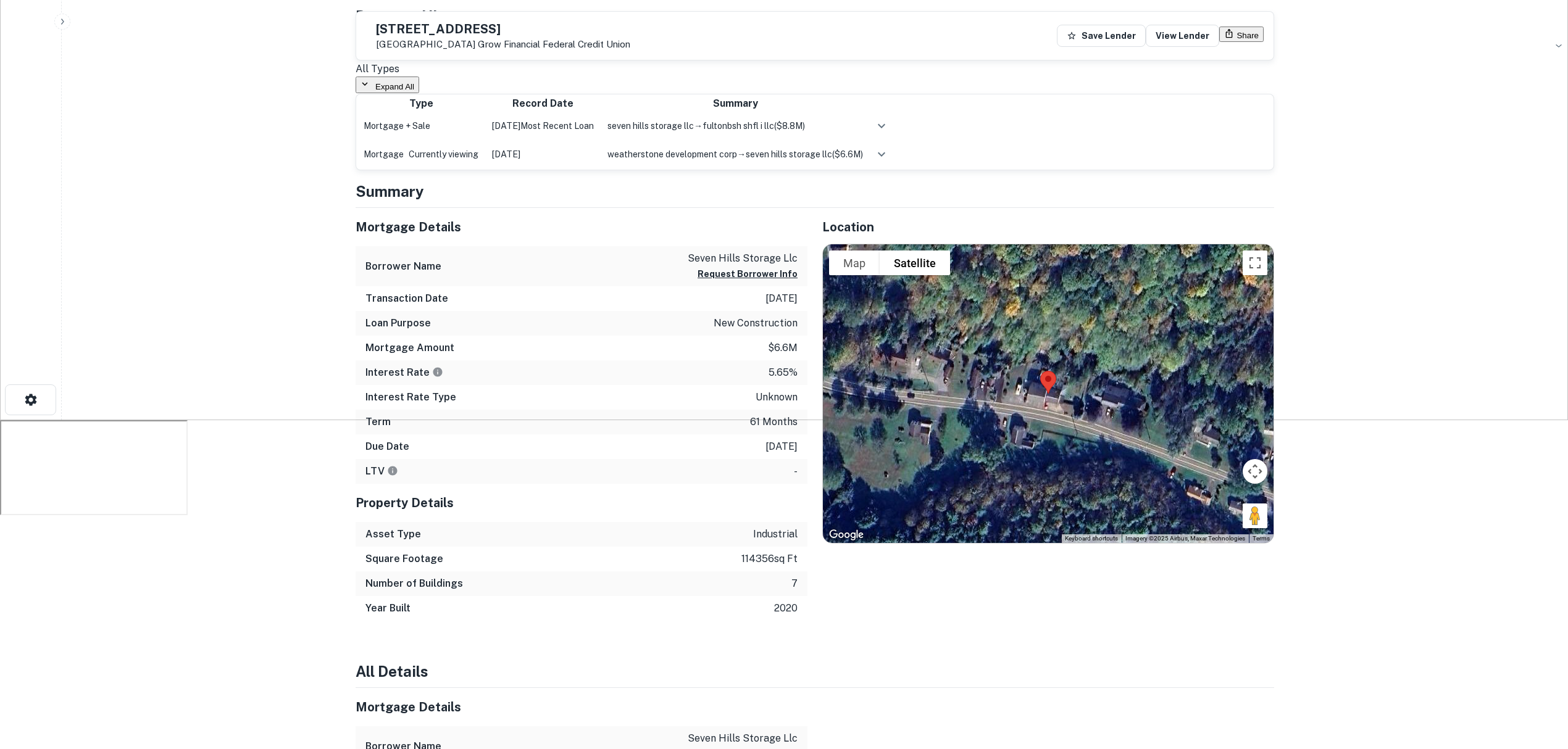
click at [217, 46] on main "Back to search [STREET_ADDRESS][GEOGRAPHIC_DATA] Financial Federal Credit Union…" at bounding box center [814, 46] width 1506 height 749
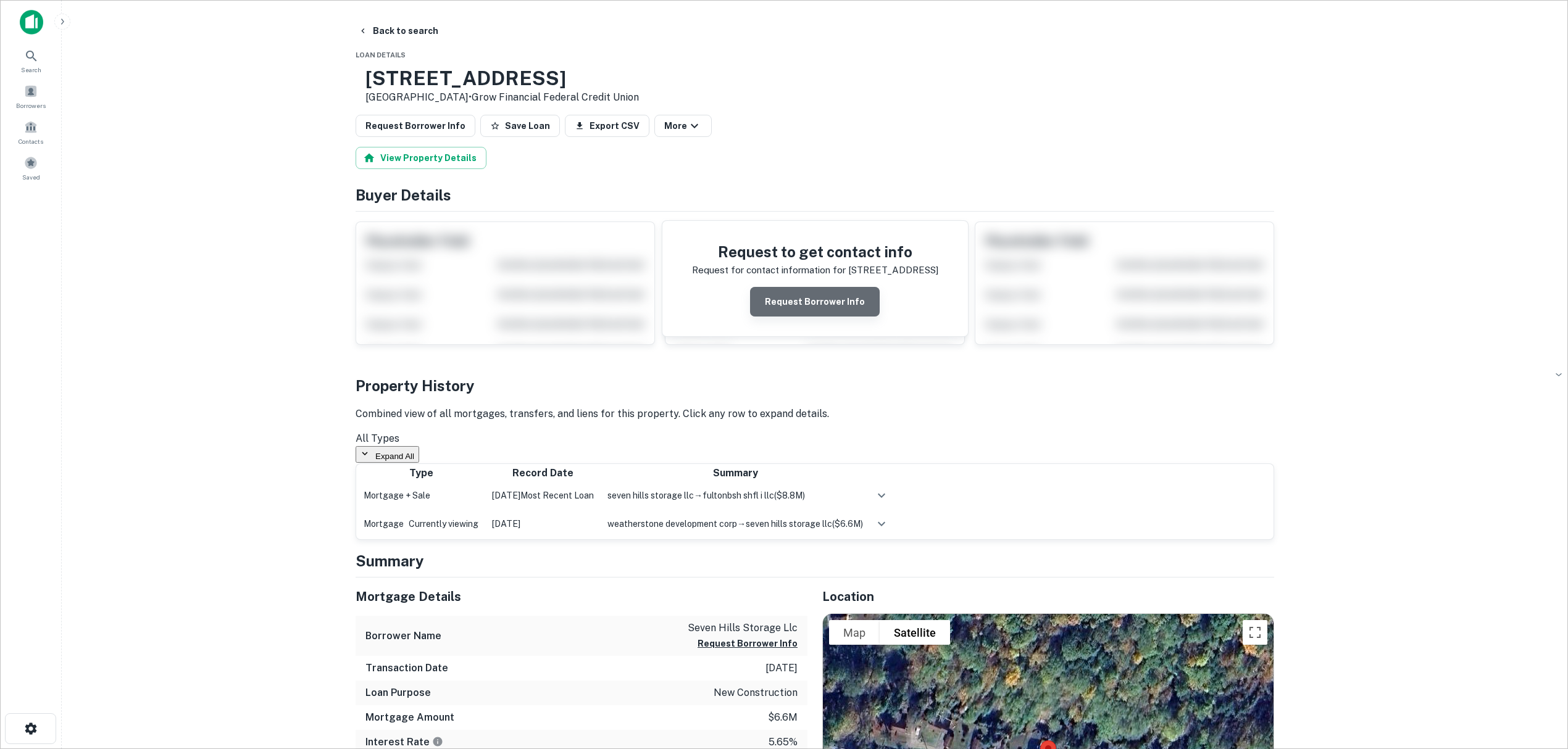
click at [832, 305] on button "Request Borrower Info" at bounding box center [814, 301] width 129 height 29
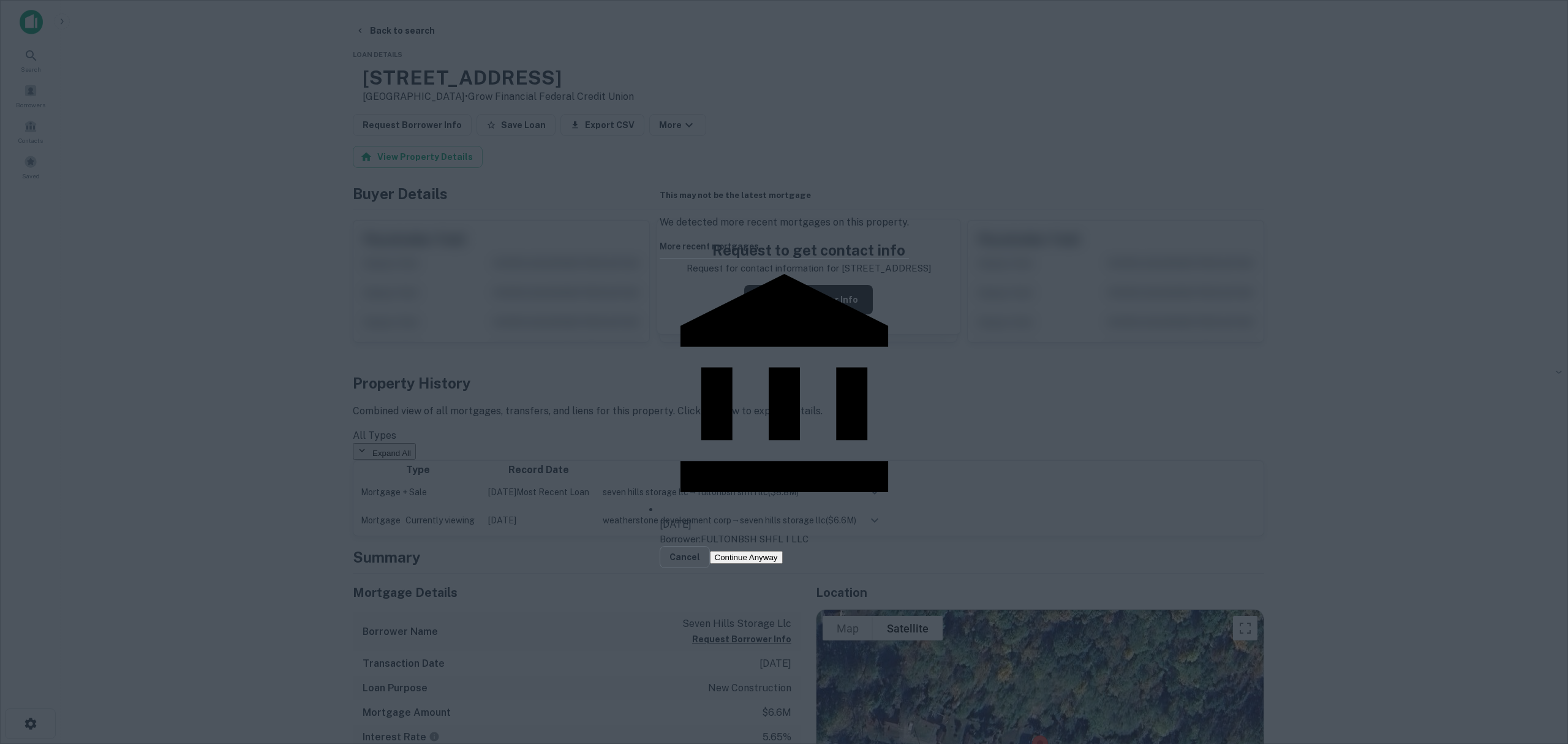
click at [726, 532] on p "Borrower: FULTONBSH SHFL I LLC" at bounding box center [784, 538] width 249 height 14
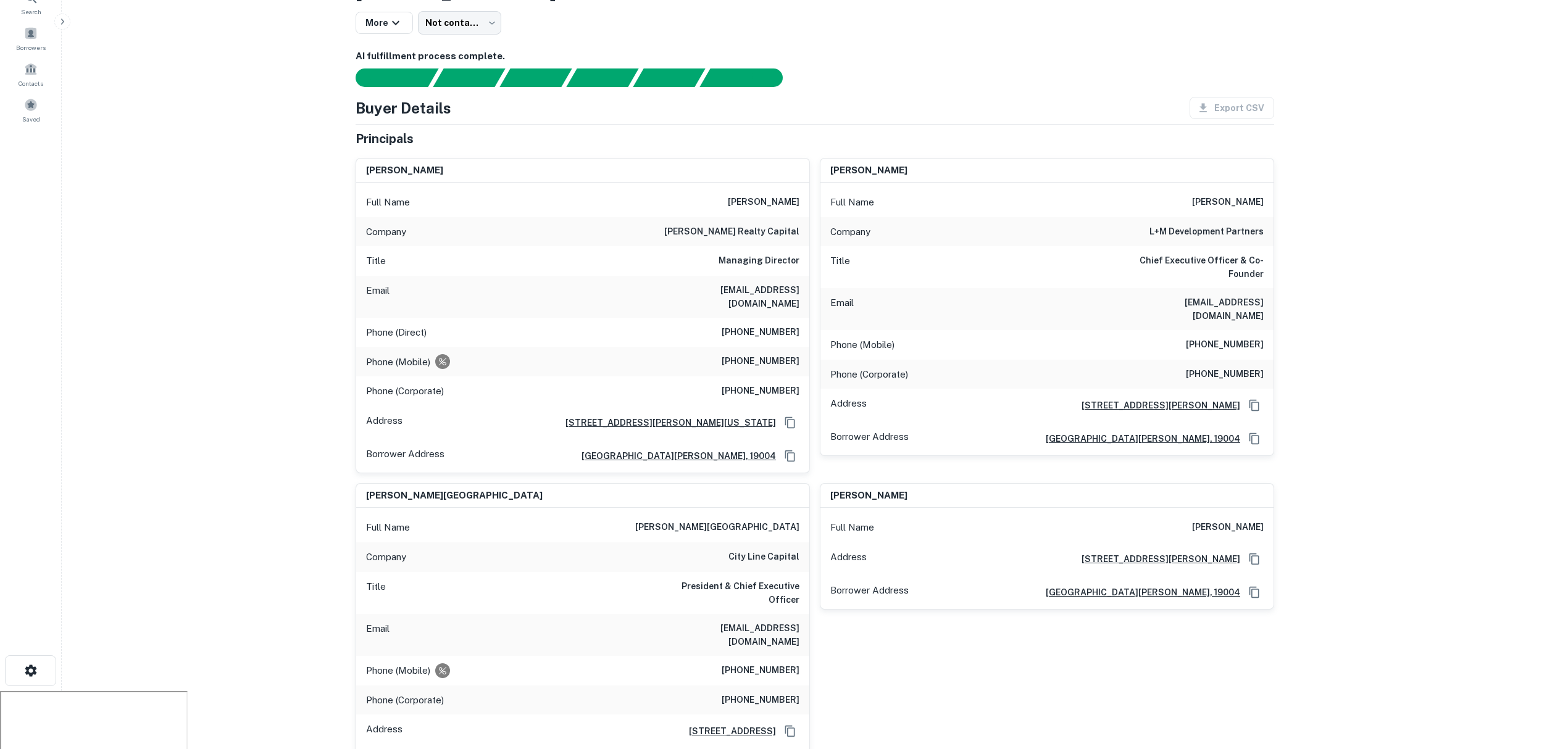
scroll to position [82, 0]
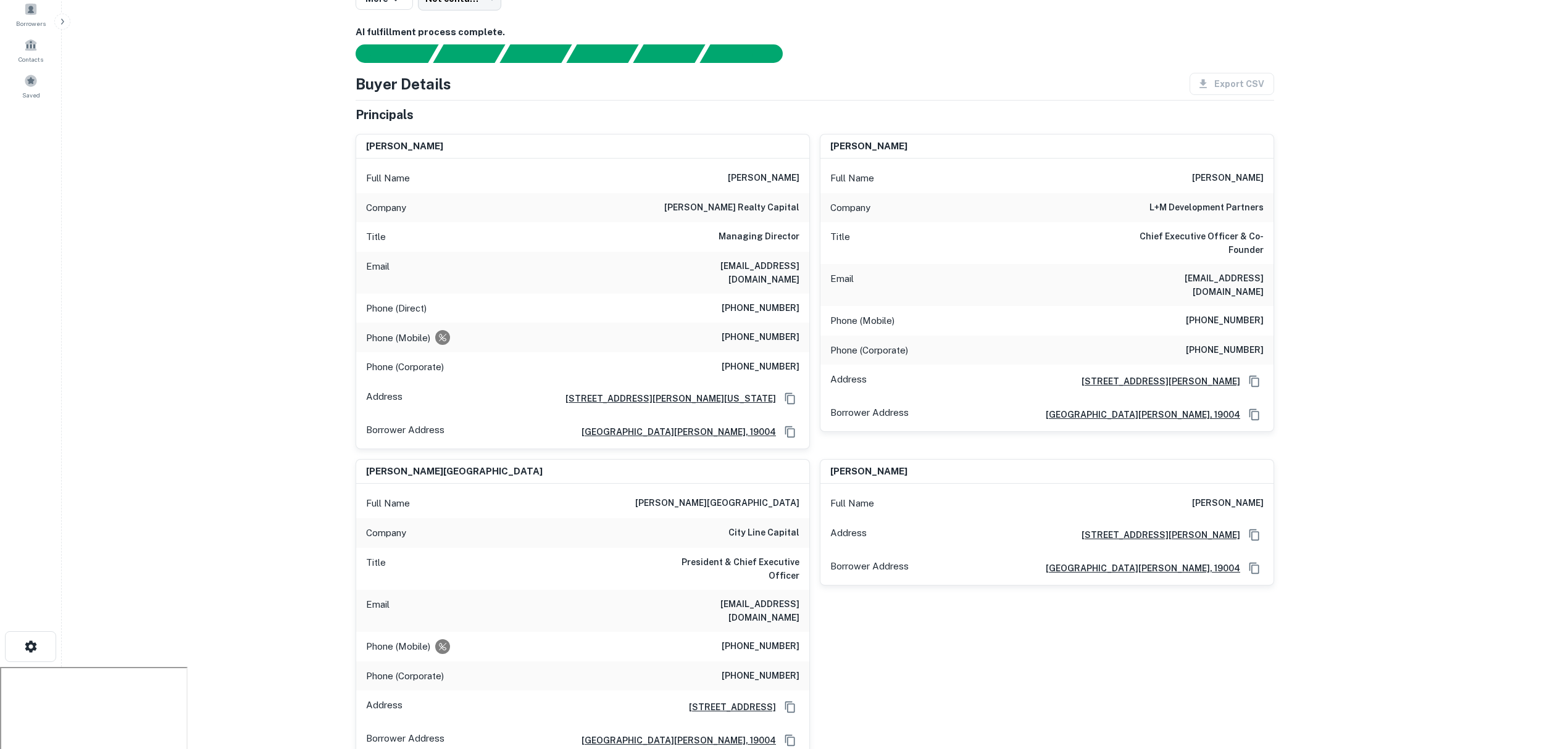
click at [1099, 49] on div at bounding box center [807, 53] width 933 height 18
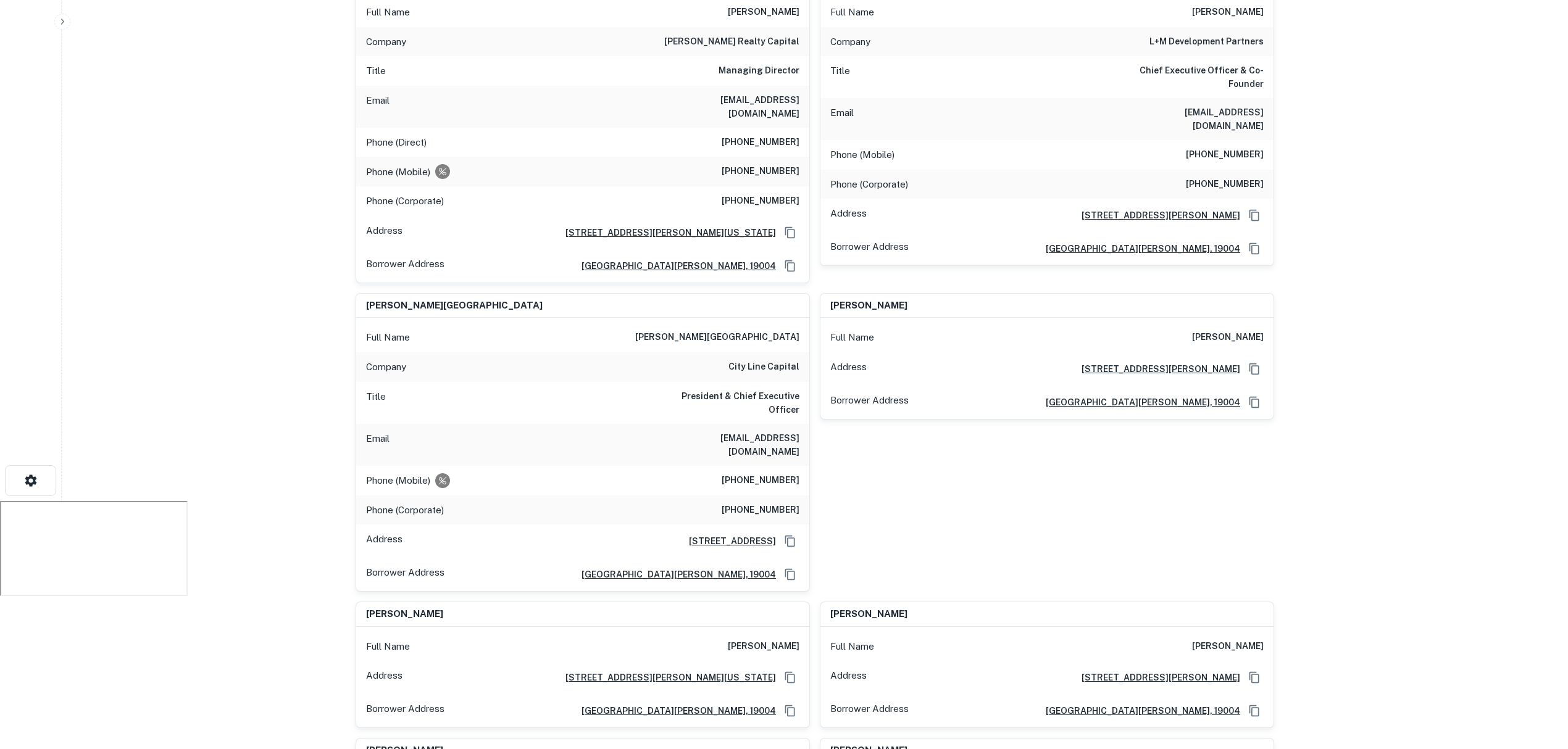
scroll to position [0, 0]
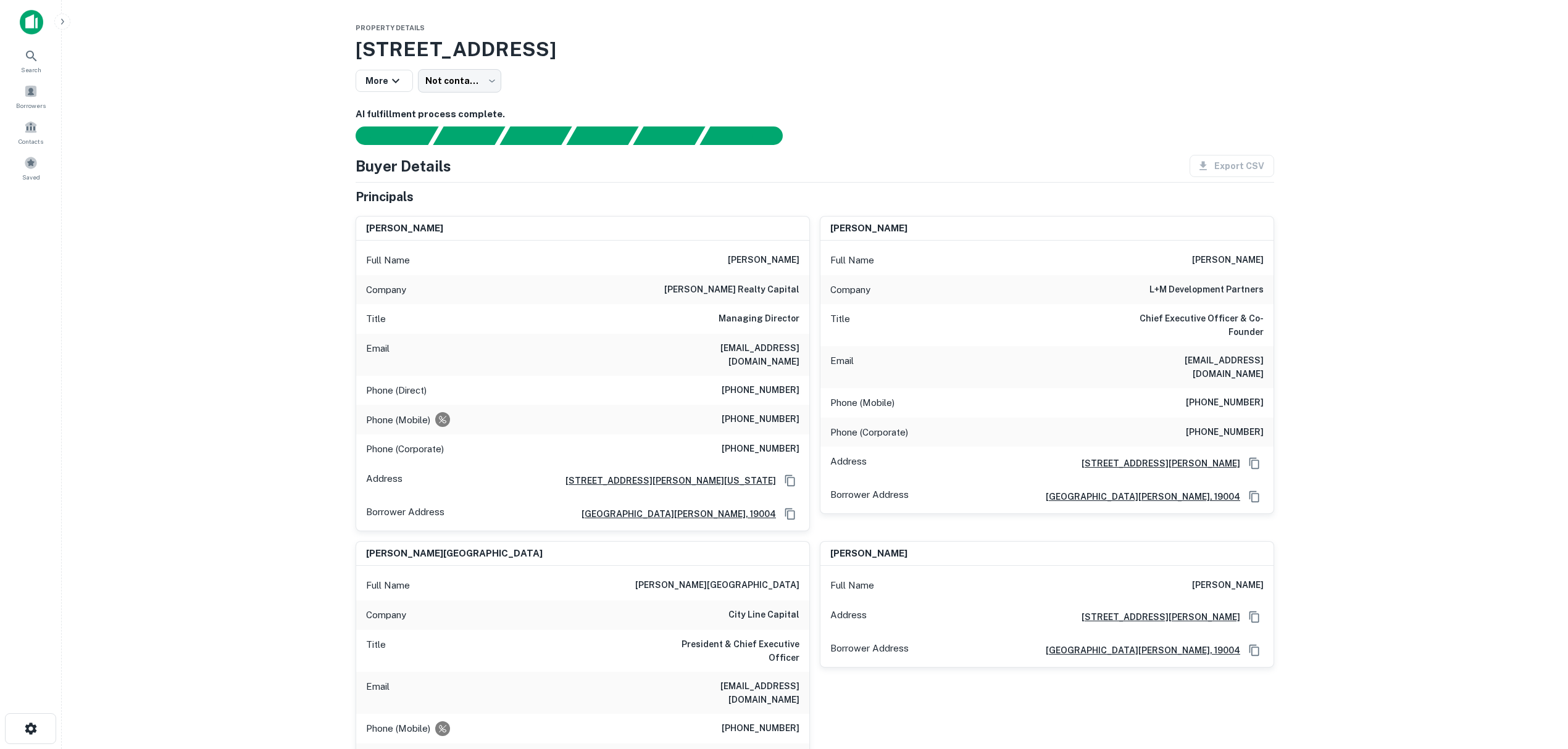
drag, startPoint x: 356, startPoint y: 50, endPoint x: 784, endPoint y: 42, distance: 428.1
click at [784, 42] on h3 "[STREET_ADDRESS]" at bounding box center [815, 50] width 919 height 29
copy h3 "[STREET_ADDRESS]"
click at [281, 227] on main "Property Details [STREET_ADDRESS] More Not contacted **** ​ AI fulfillment proc…" at bounding box center [814, 374] width 1506 height 749
click at [395, 87] on icon "button" at bounding box center [395, 81] width 15 height 15
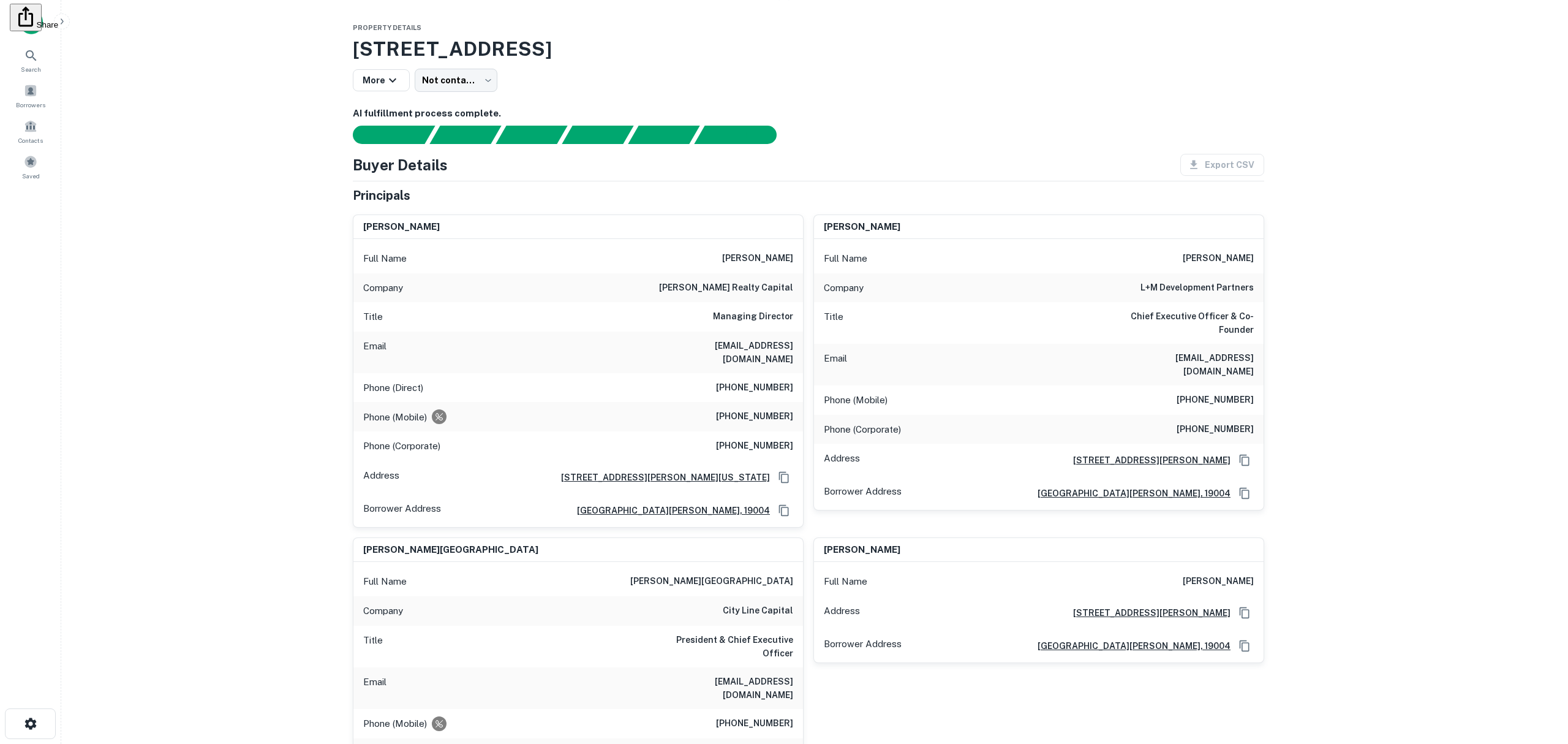
click at [191, 261] on div at bounding box center [784, 372] width 1568 height 744
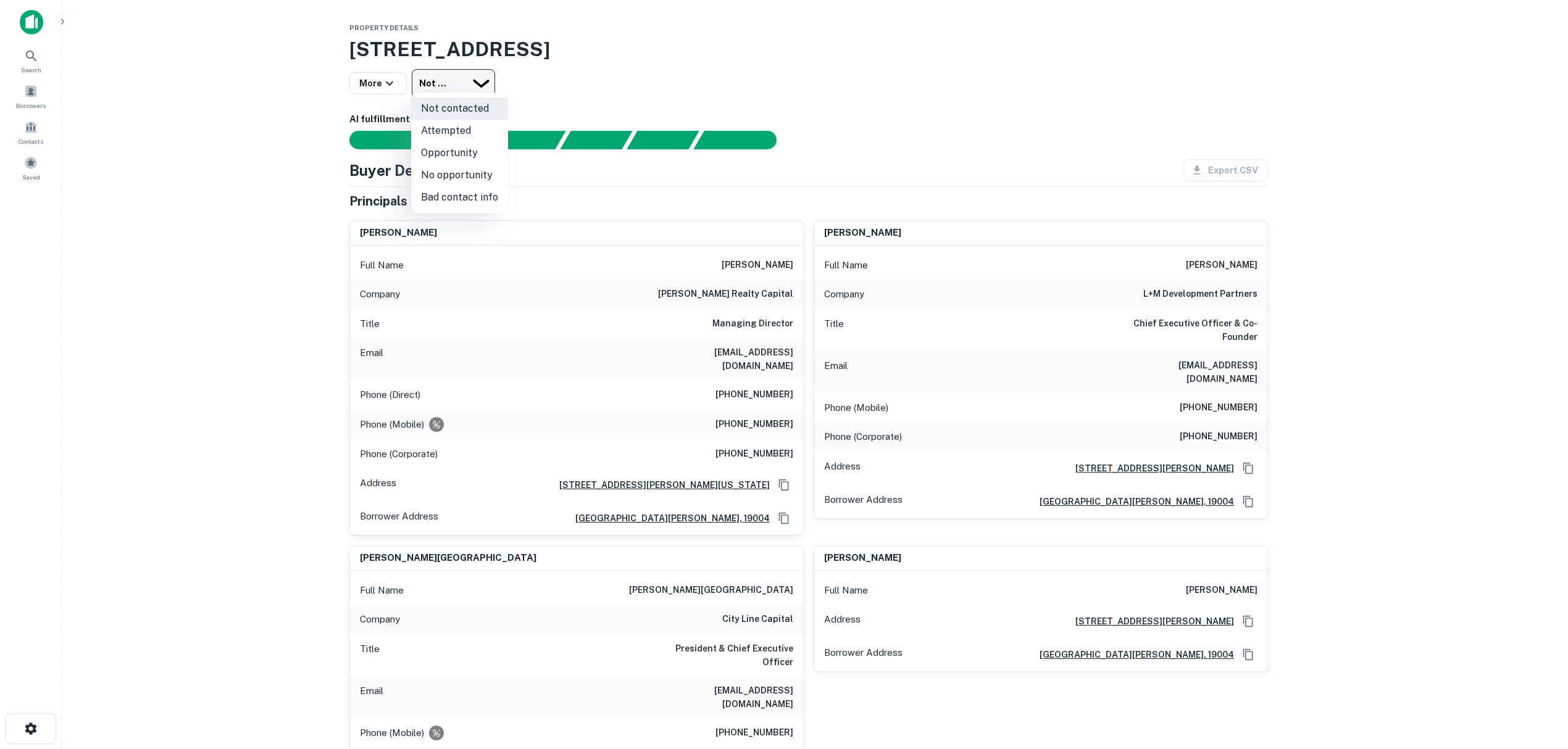
click at [495, 85] on body "Search Borrowers Contacts Saved Property Details [STREET_ADDRESS] More Not cont…" at bounding box center [784, 374] width 1568 height 749
click at [226, 195] on div at bounding box center [789, 374] width 1580 height 749
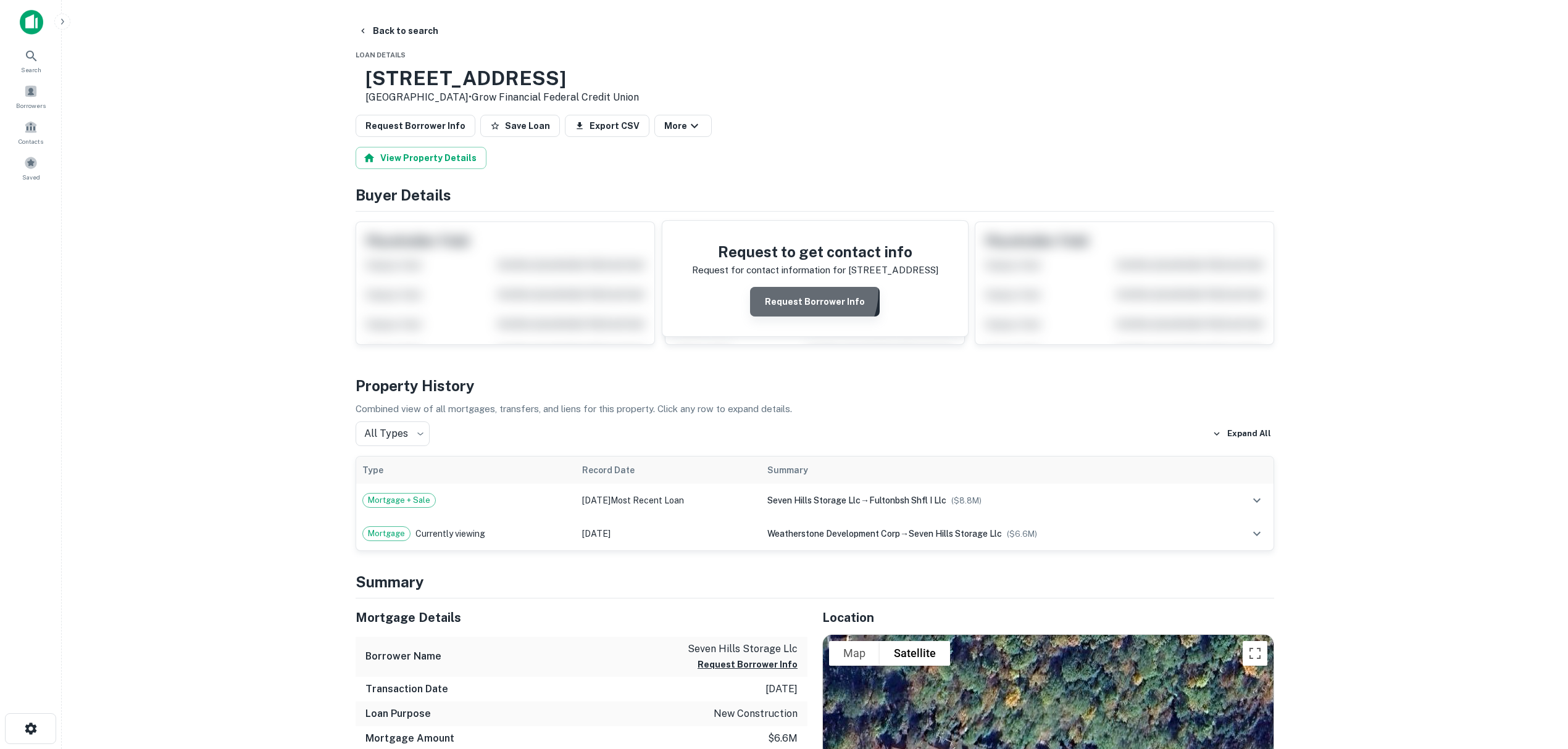
click at [806, 293] on button "Request Borrower Info" at bounding box center [814, 301] width 129 height 29
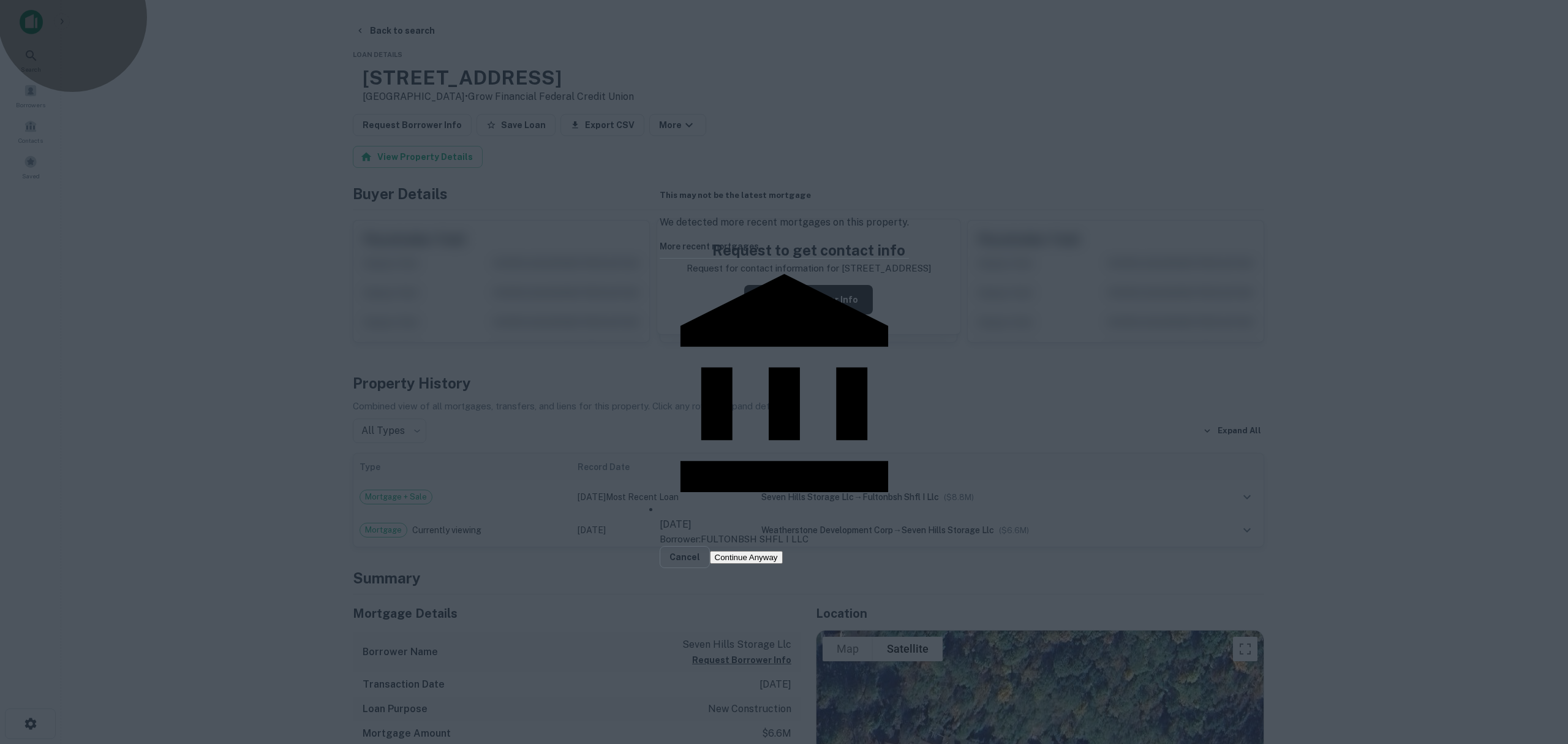
click at [783, 551] on button "Continue Anyway" at bounding box center [747, 557] width 73 height 13
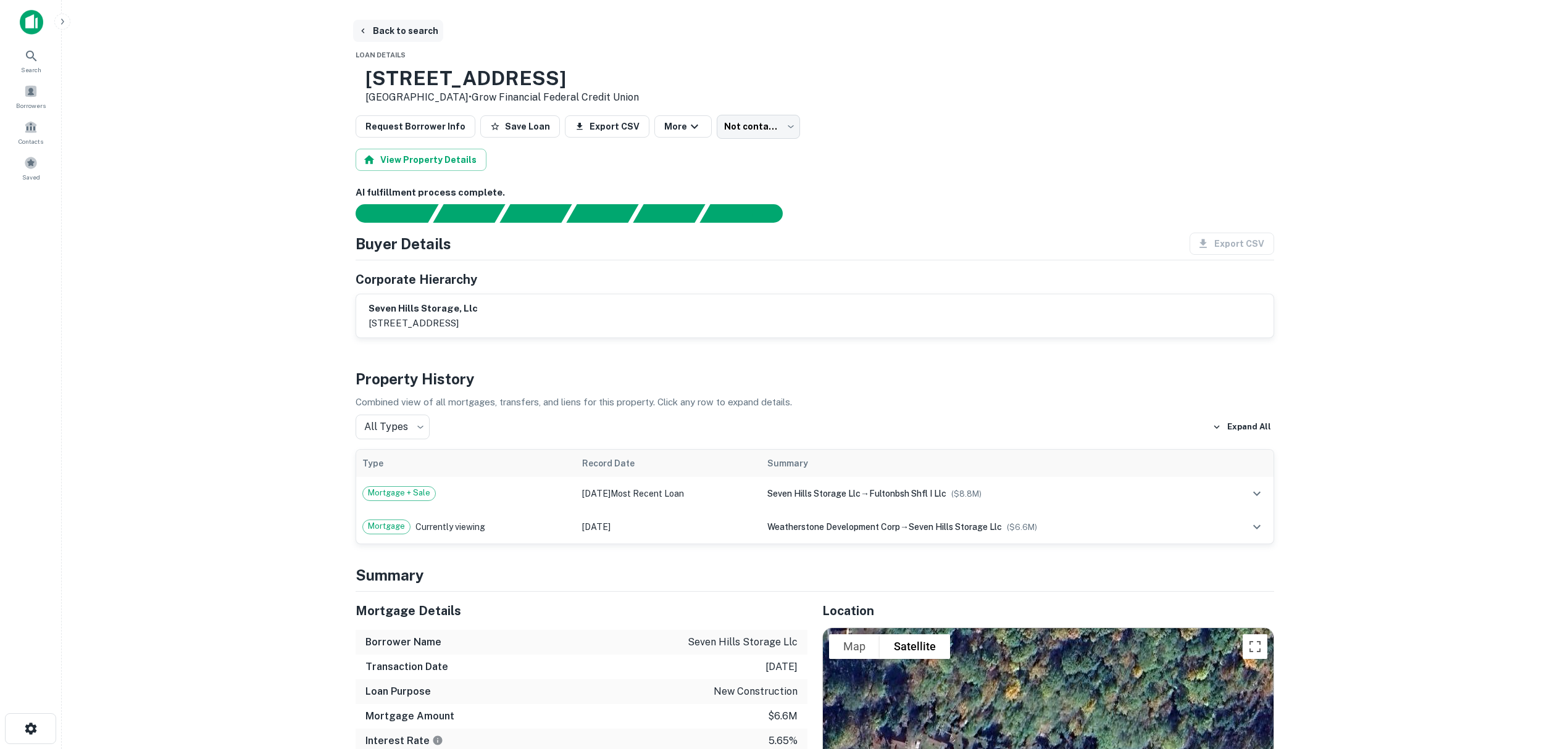
click at [397, 27] on button "Back to search" at bounding box center [398, 30] width 90 height 22
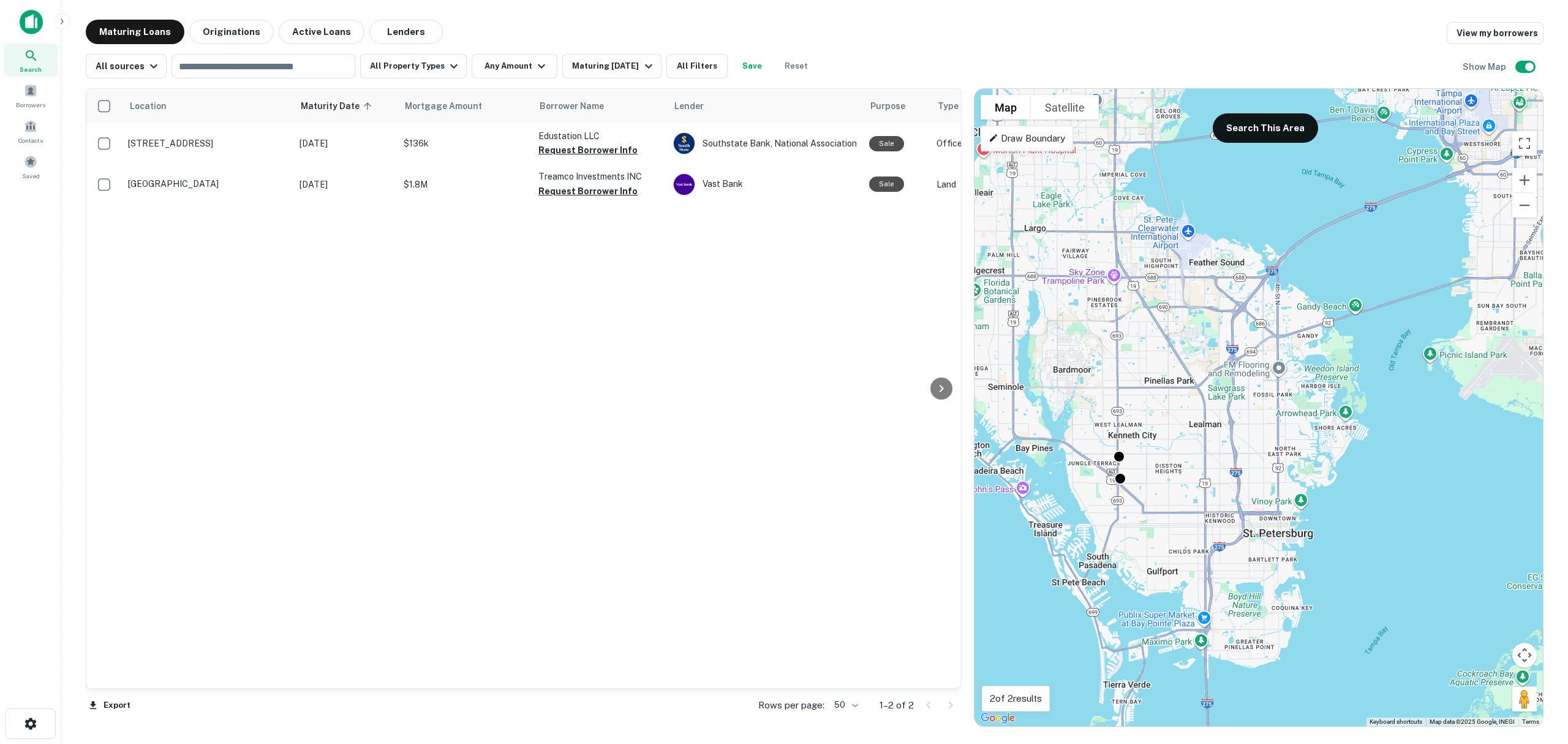
drag, startPoint x: 1292, startPoint y: 298, endPoint x: 1255, endPoint y: 405, distance: 113.2
click at [1268, 417] on div "To activate drag with keyboard, press Alt + Enter. Once in keyboard drag state,…" at bounding box center [1258, 407] width 568 height 637
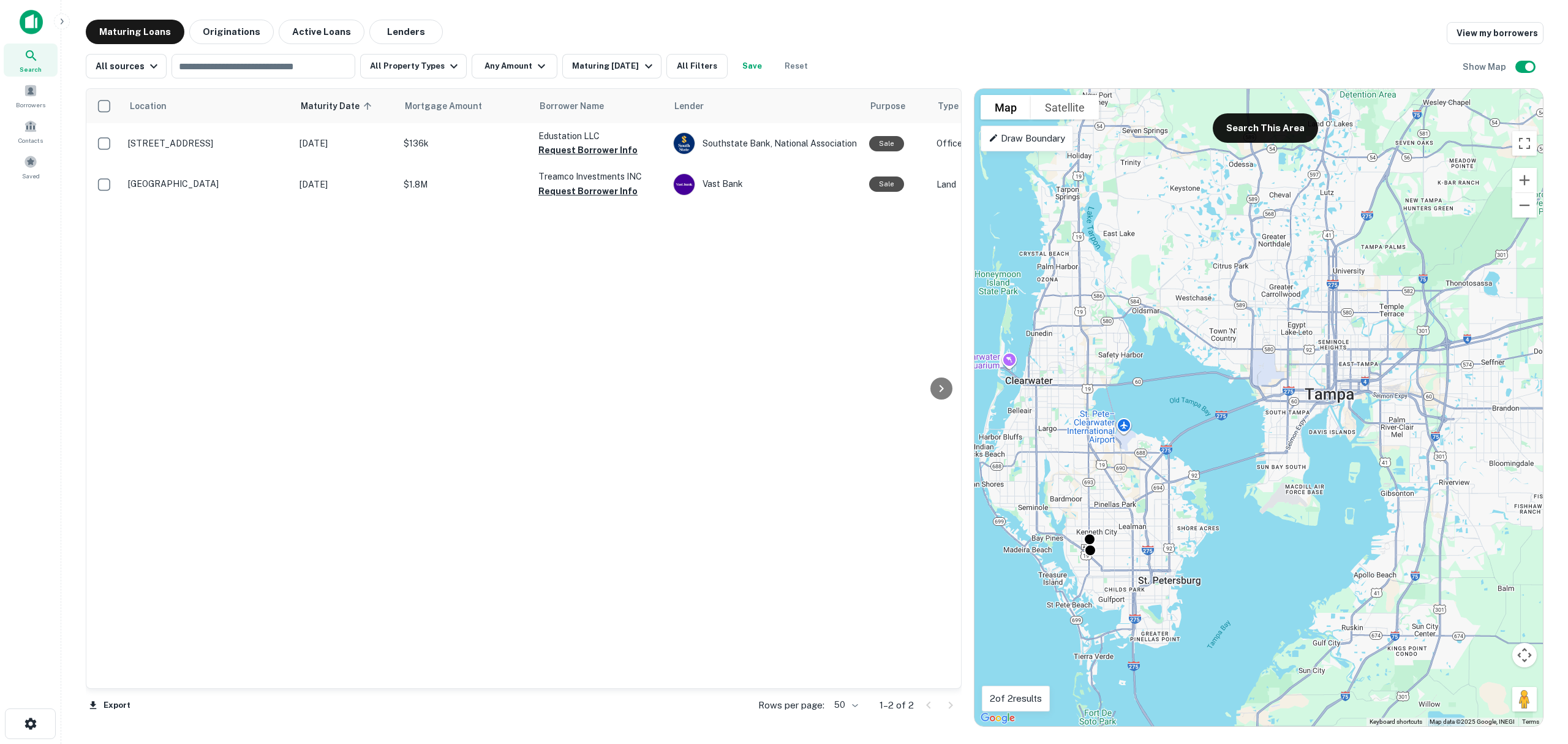
drag, startPoint x: 1243, startPoint y: 364, endPoint x: 1162, endPoint y: 468, distance: 131.8
click at [1162, 468] on div "To activate drag with keyboard, press Alt + Enter. Once in keyboard drag state,…" at bounding box center [1258, 407] width 568 height 637
click at [242, 63] on input "text" at bounding box center [262, 67] width 175 height 17
type input "*********"
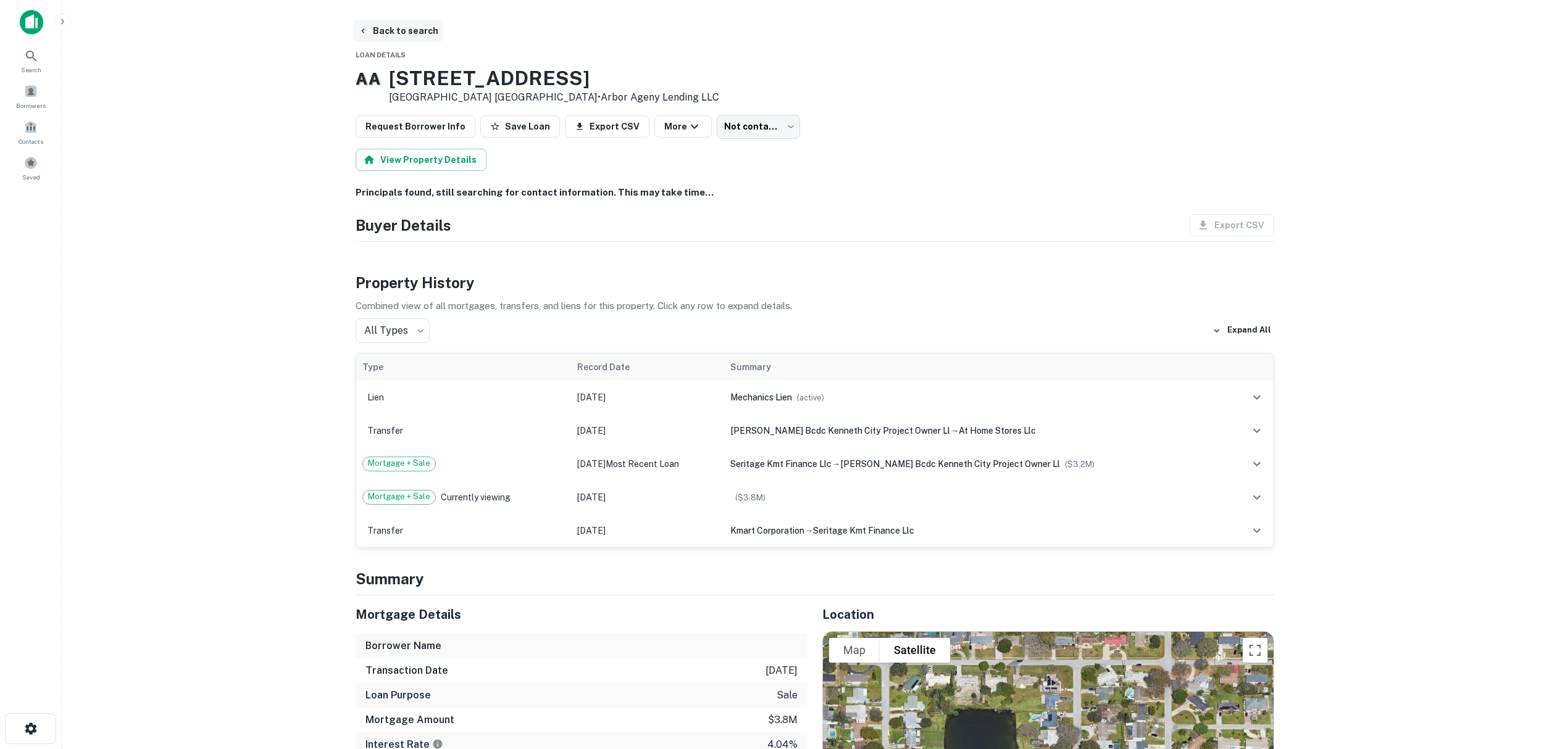
click at [398, 28] on button "Back to search" at bounding box center [398, 30] width 90 height 22
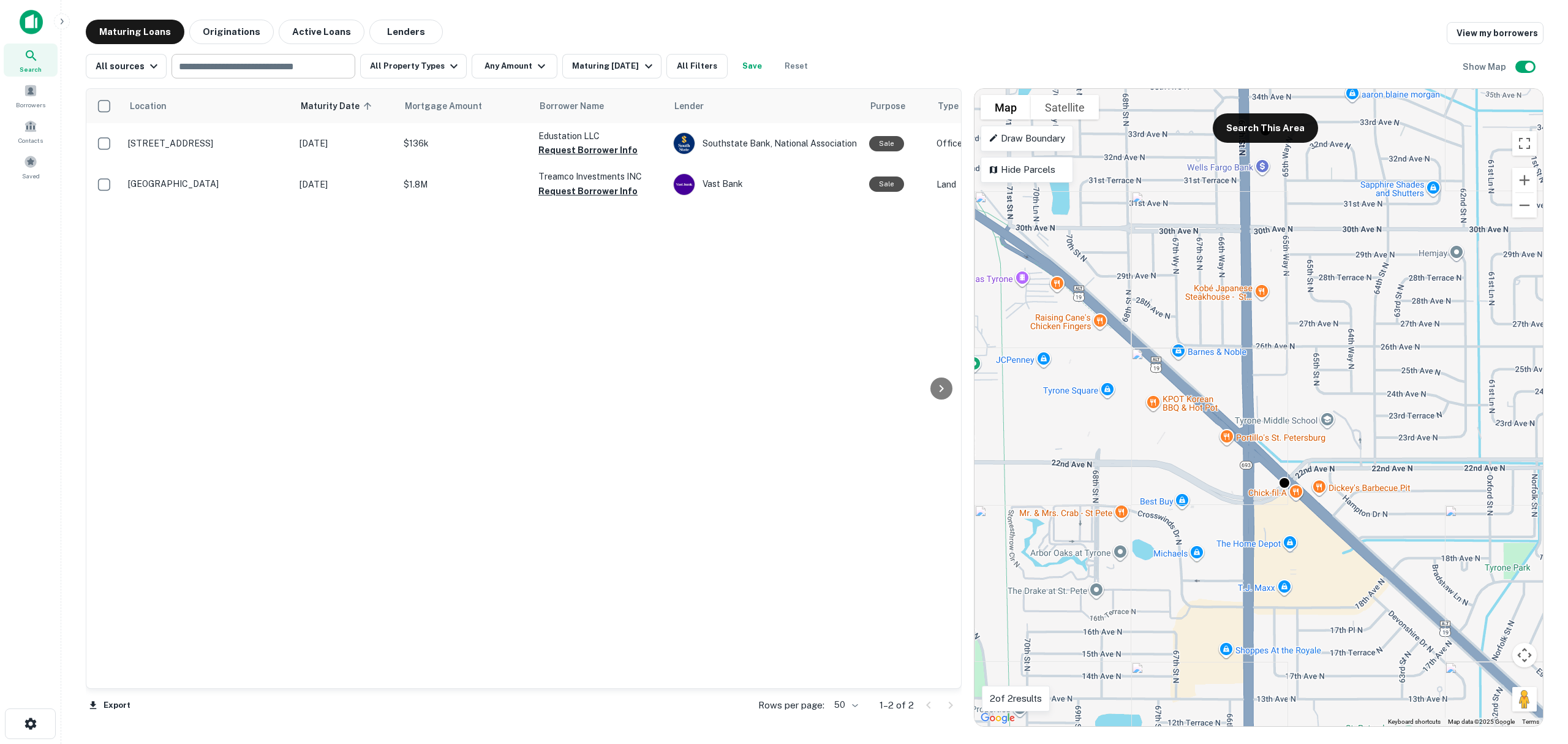
click at [246, 68] on input "text" at bounding box center [262, 67] width 175 height 17
type input "**********"
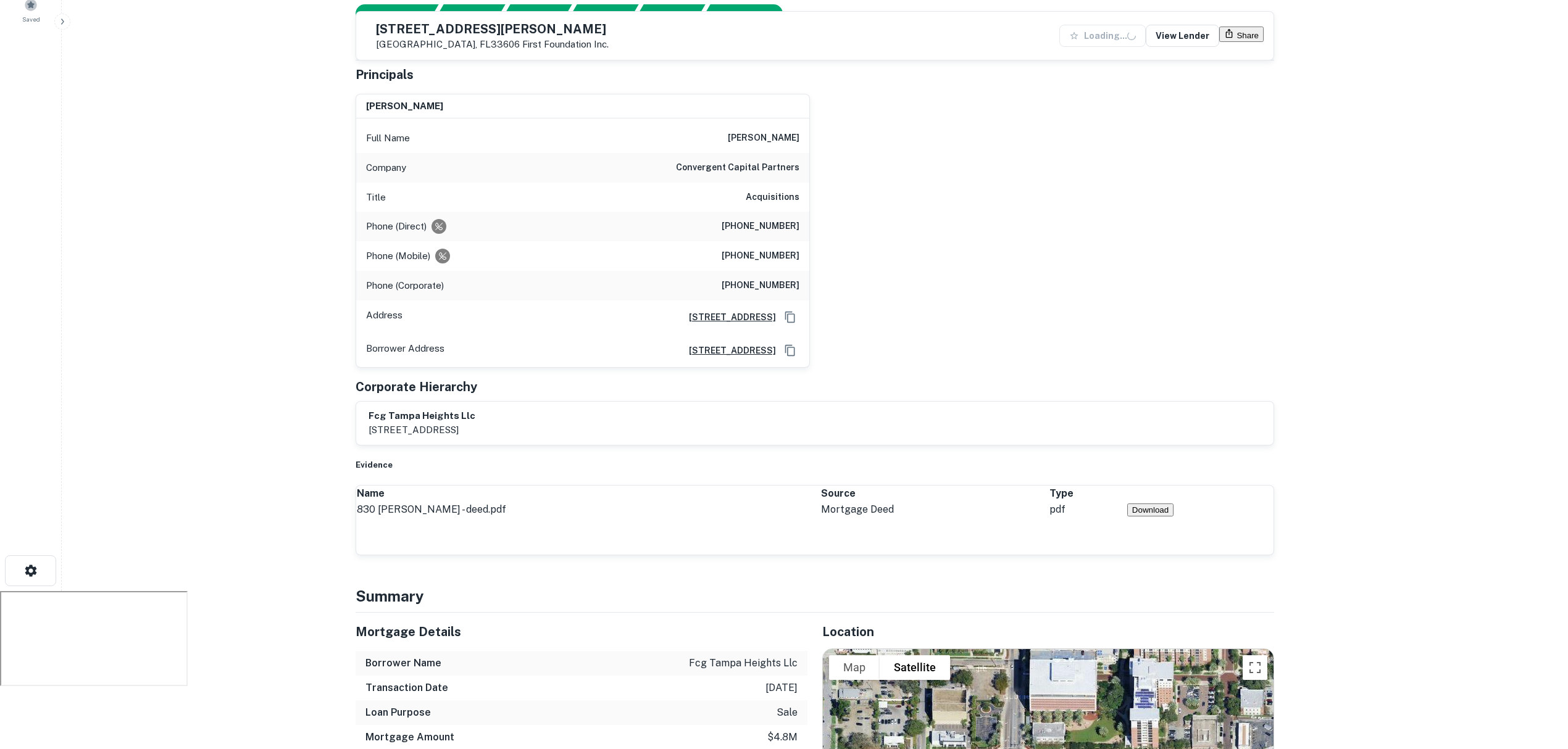
scroll to position [328, 0]
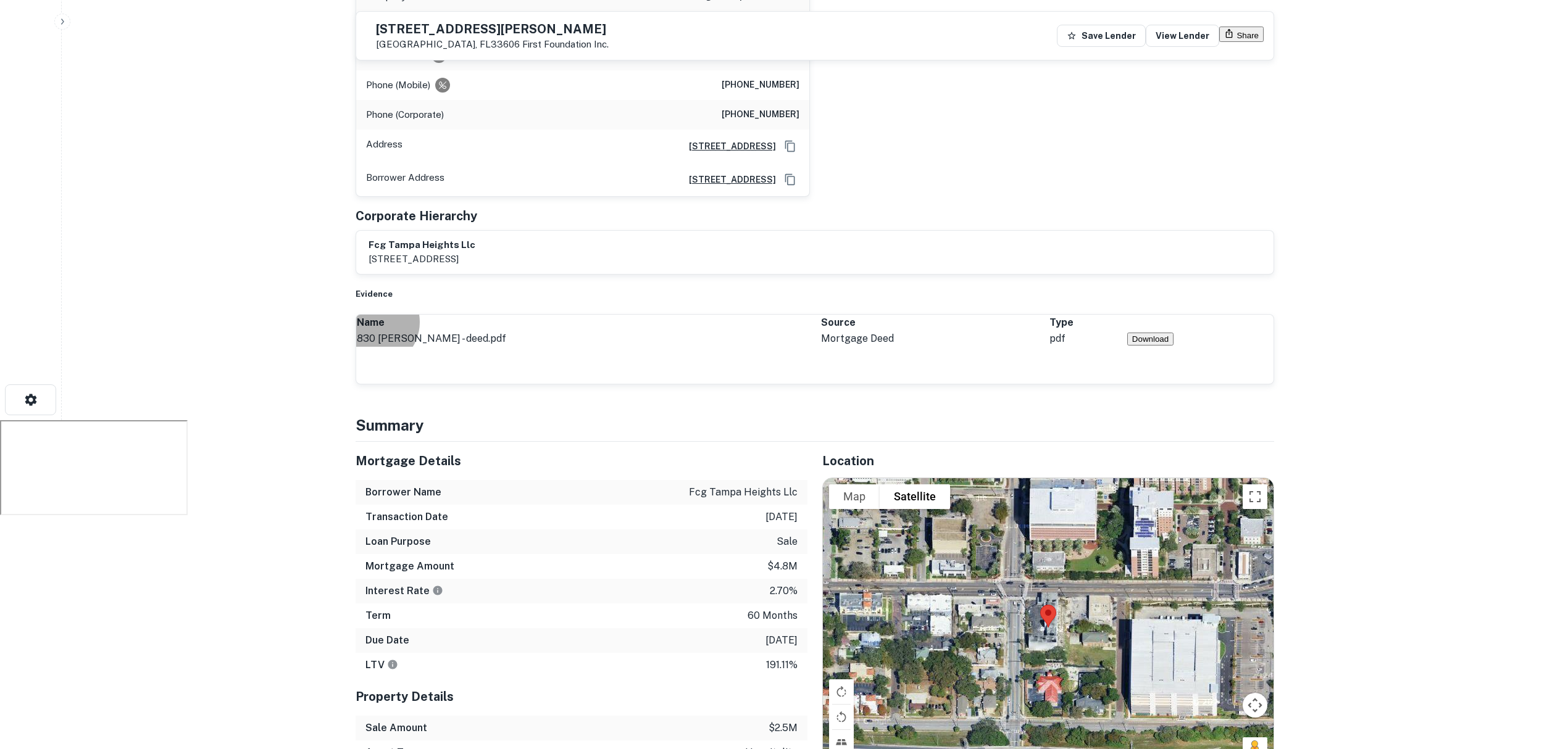
click at [1173, 346] on button "Download" at bounding box center [1150, 338] width 47 height 13
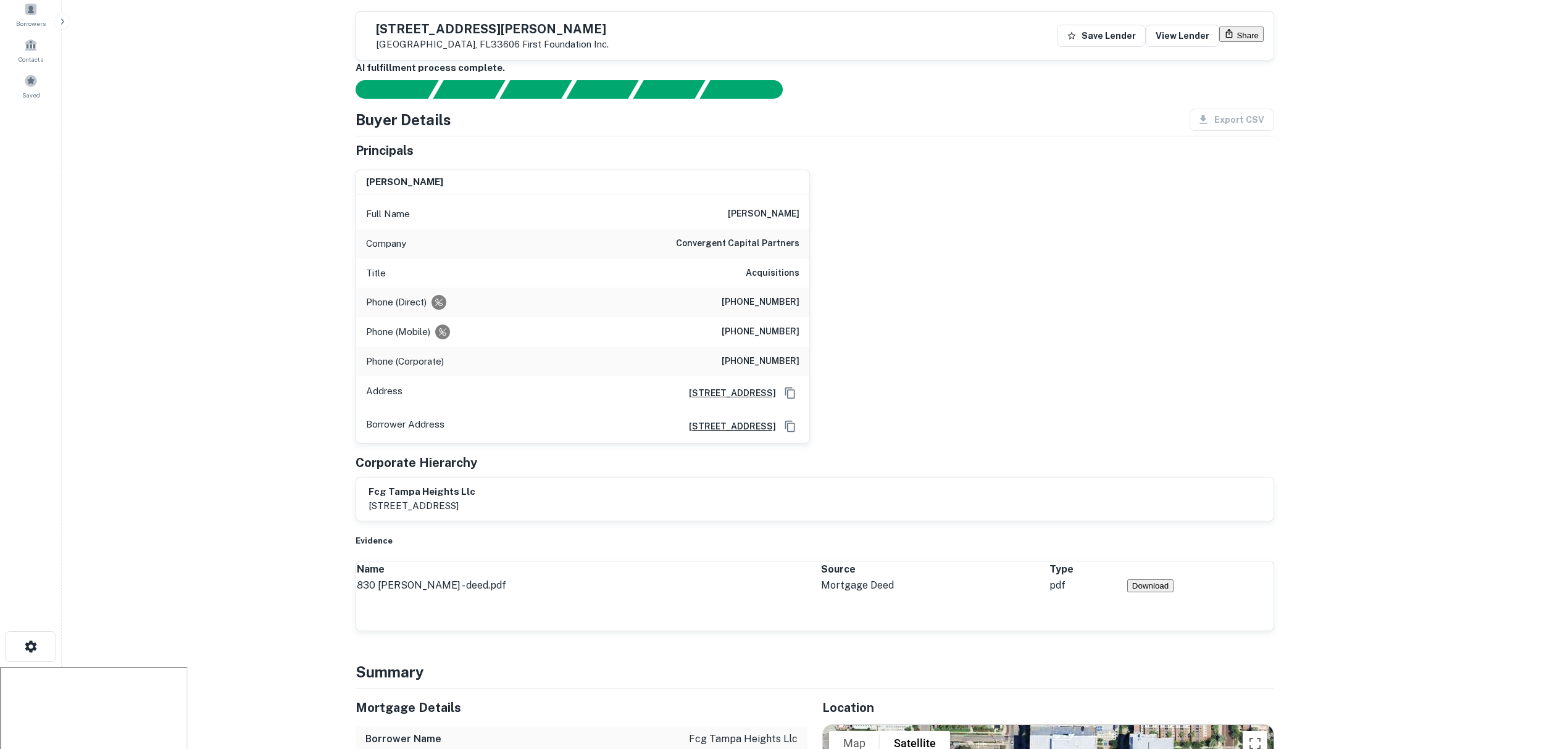
scroll to position [0, 0]
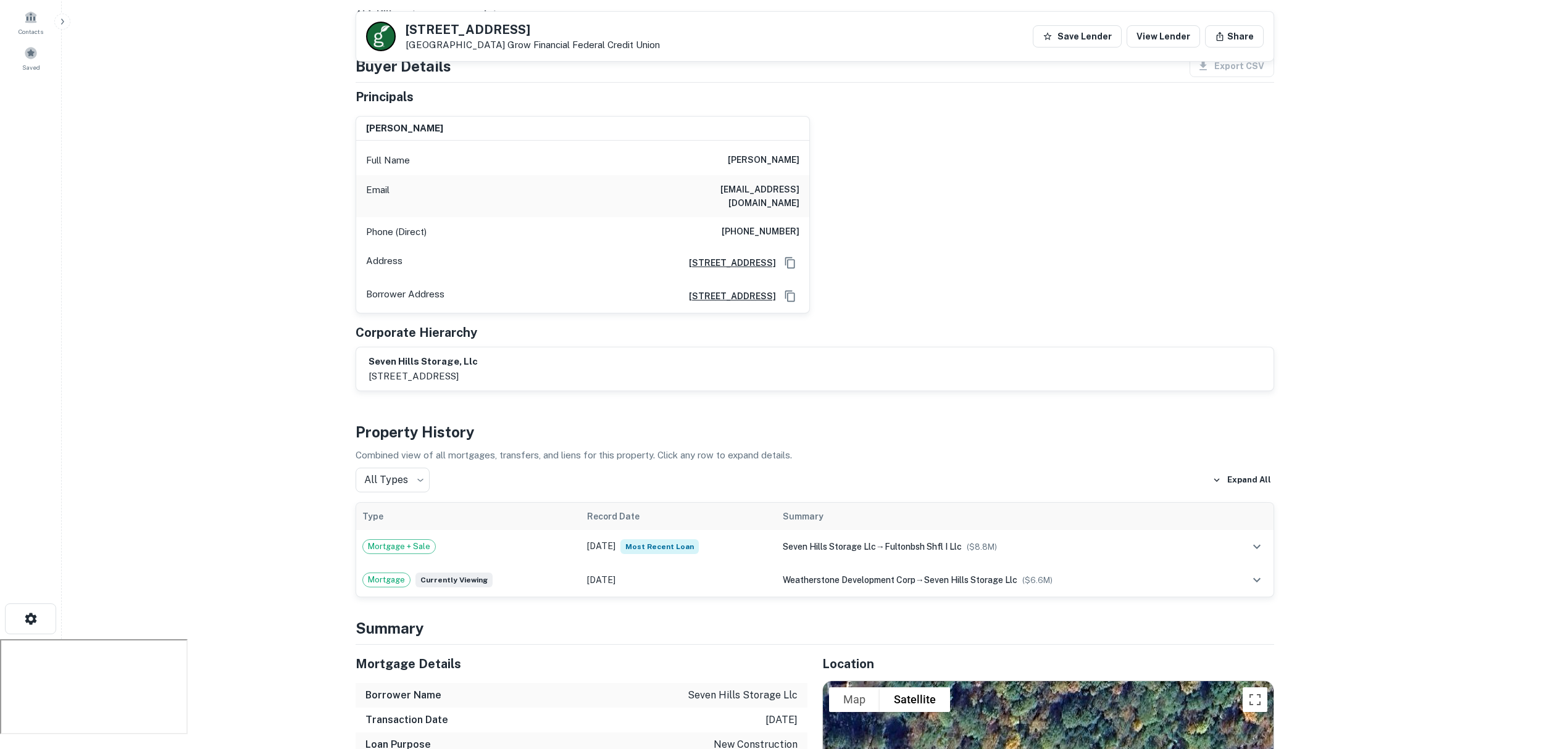
scroll to position [82, 0]
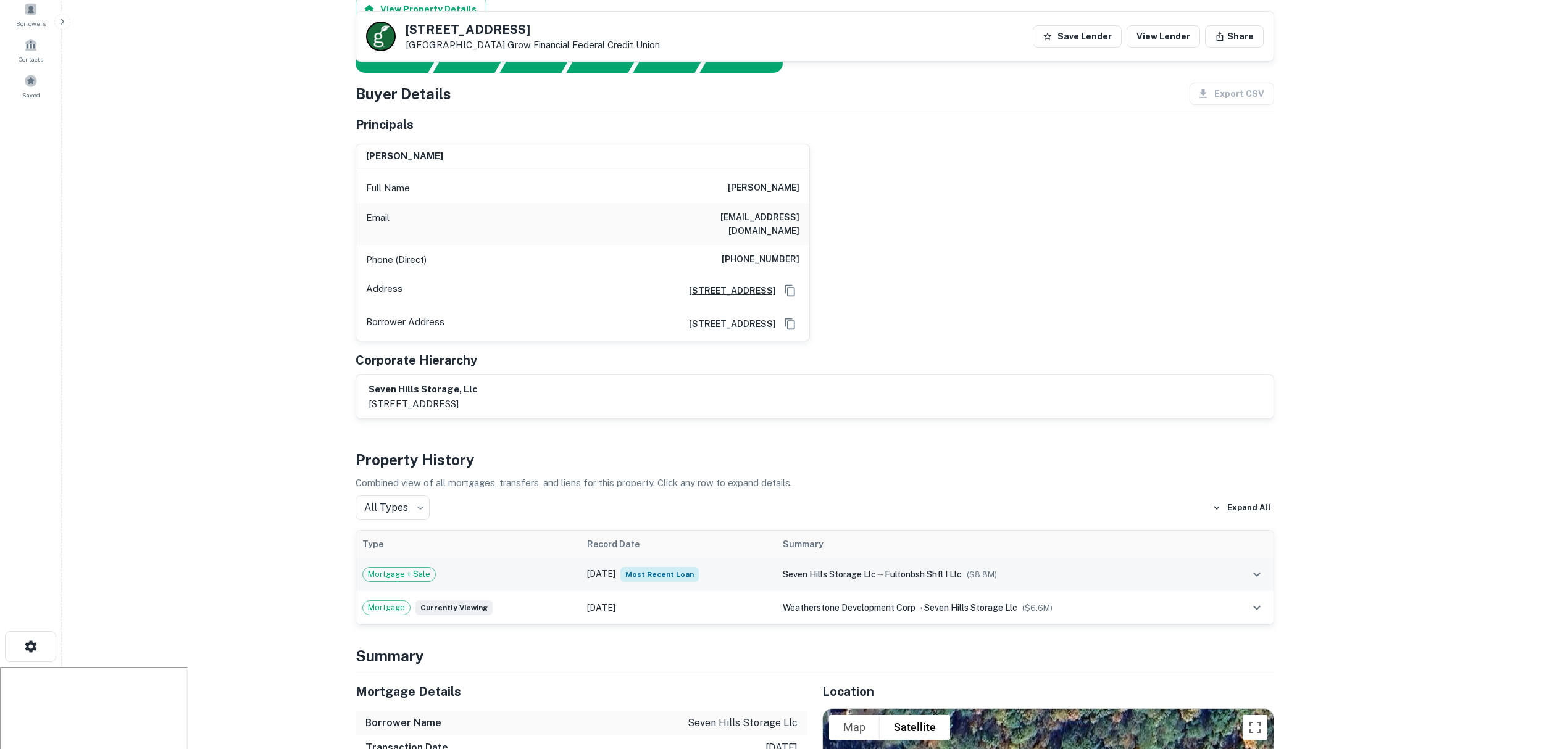
click at [816, 569] on span "seven hills storage llc" at bounding box center [829, 574] width 93 height 10
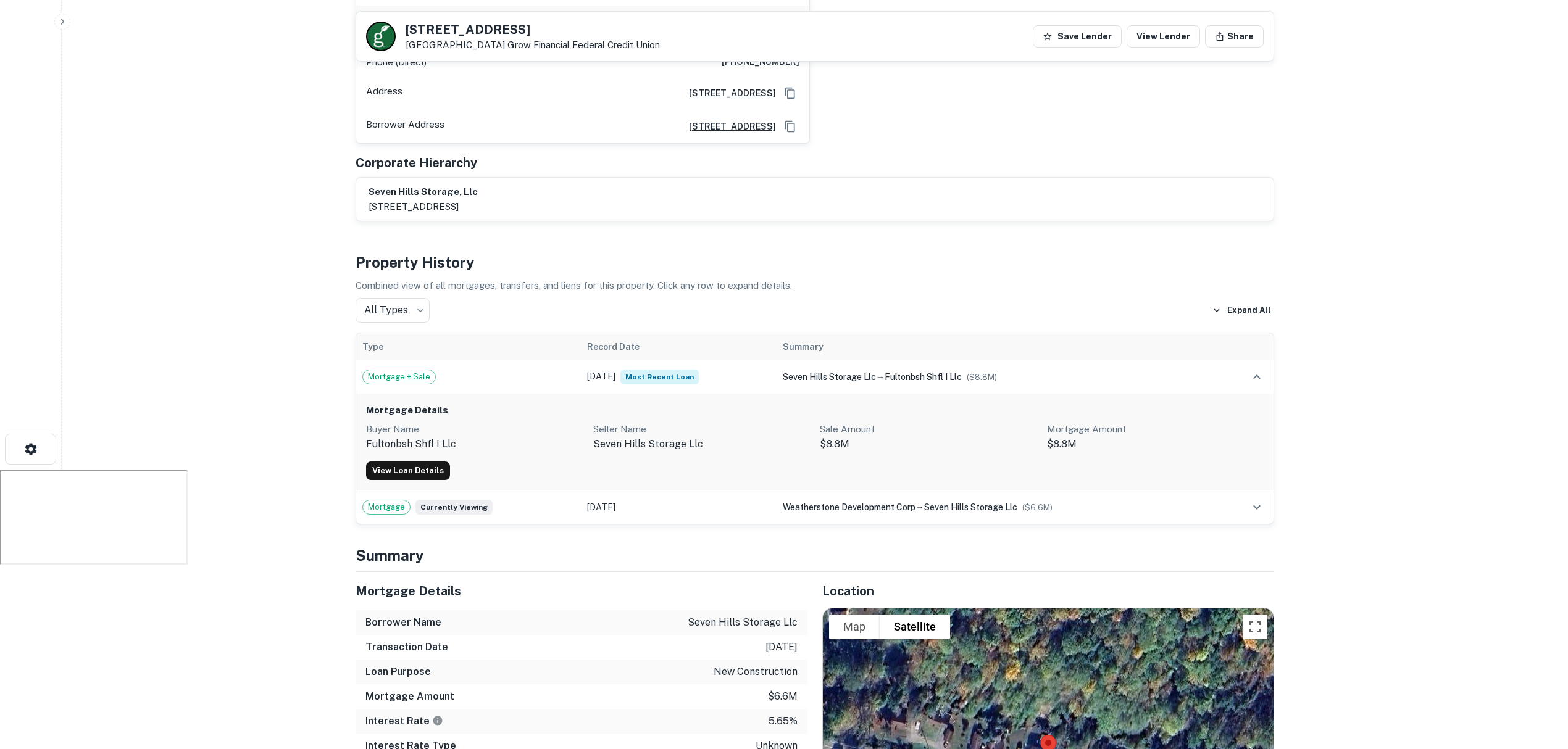
scroll to position [328, 0]
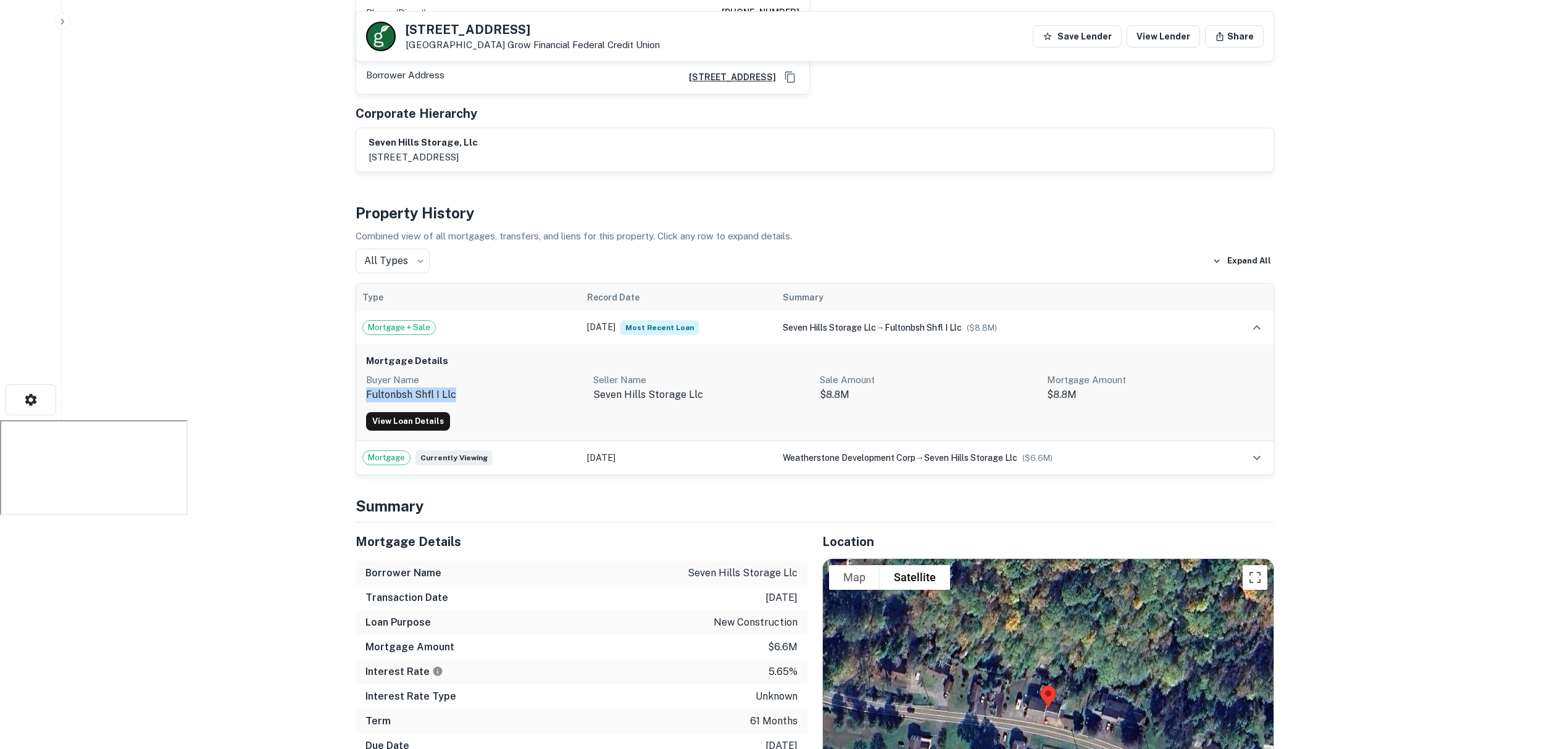
drag, startPoint x: 462, startPoint y: 386, endPoint x: 358, endPoint y: 378, distance: 104.3
click at [358, 378] on div "Mortgage Details Buyer Name fultonbsh shfl i llc Seller Name seven hills storag…" at bounding box center [814, 392] width 917 height 97
copy p "fultonbsh shfl i llc"
click at [276, 314] on main "[STREET_ADDRESS][GEOGRAPHIC_DATA] Financial Federal Credit Union Save Lender Vi…" at bounding box center [814, 46] width 1506 height 749
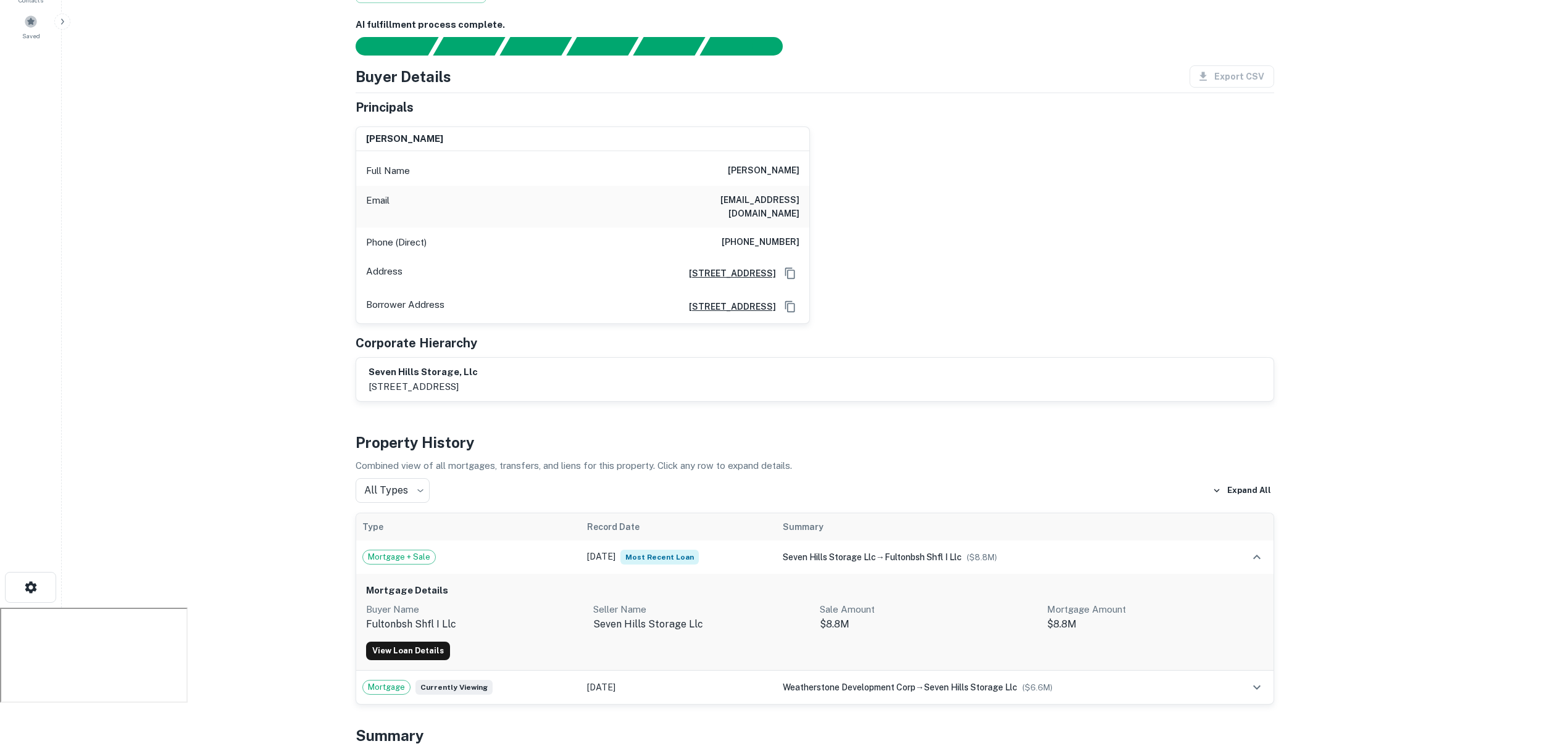
scroll to position [0, 0]
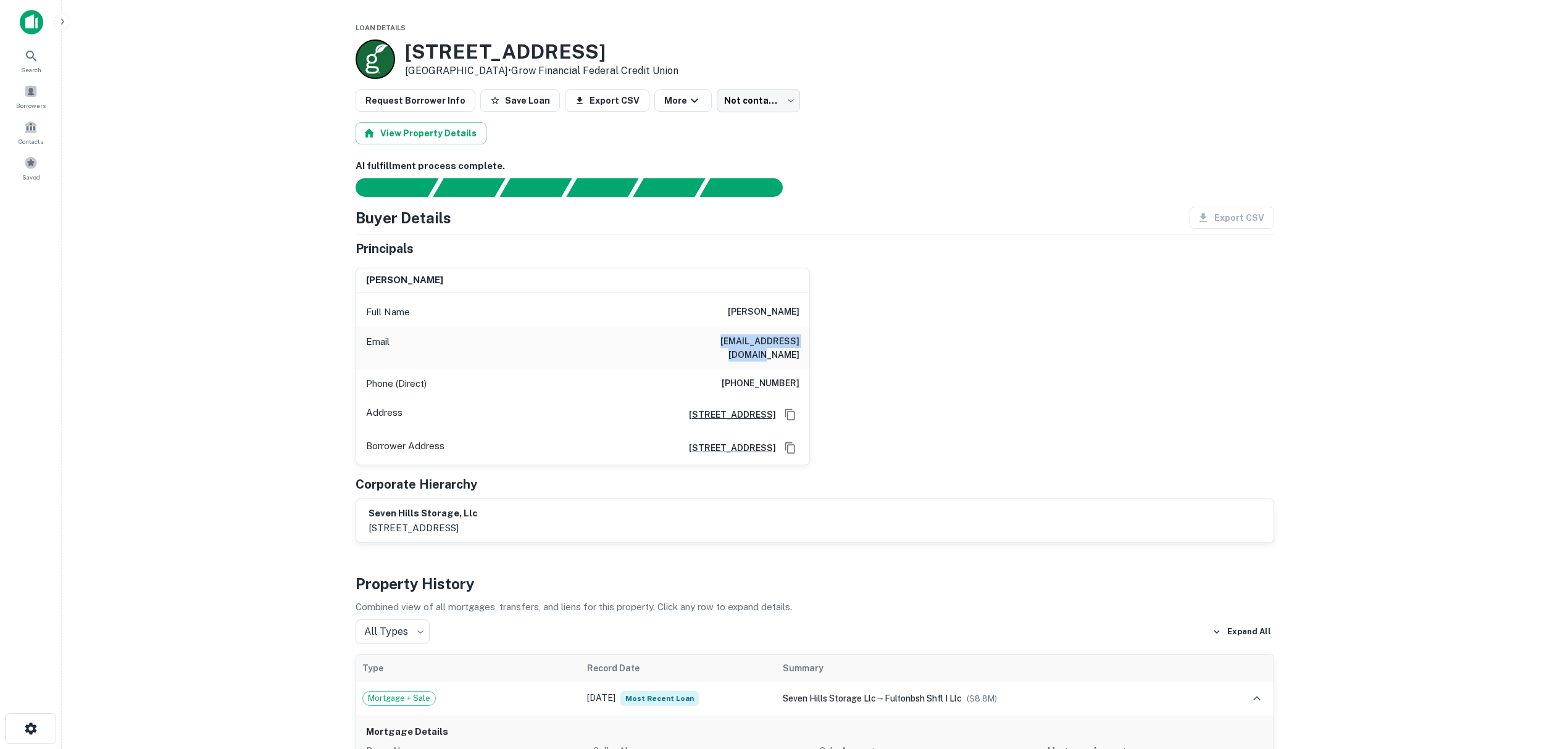
drag, startPoint x: 798, startPoint y: 342, endPoint x: 690, endPoint y: 333, distance: 108.4
click at [690, 333] on div "Email [EMAIL_ADDRESS][DOMAIN_NAME]" at bounding box center [582, 347] width 453 height 42
copy h6 "[EMAIL_ADDRESS][DOMAIN_NAME]"
click at [221, 283] on main "Loan Details [STREET_ADDRESS] • Grow Financial Federal Credit Union Request Bor…" at bounding box center [814, 374] width 1506 height 749
click at [1267, 60] on div "[STREET_ADDRESS] • Grow Financial Federal Credit Union" at bounding box center [815, 59] width 919 height 40
